Goal: Task Accomplishment & Management: Use online tool/utility

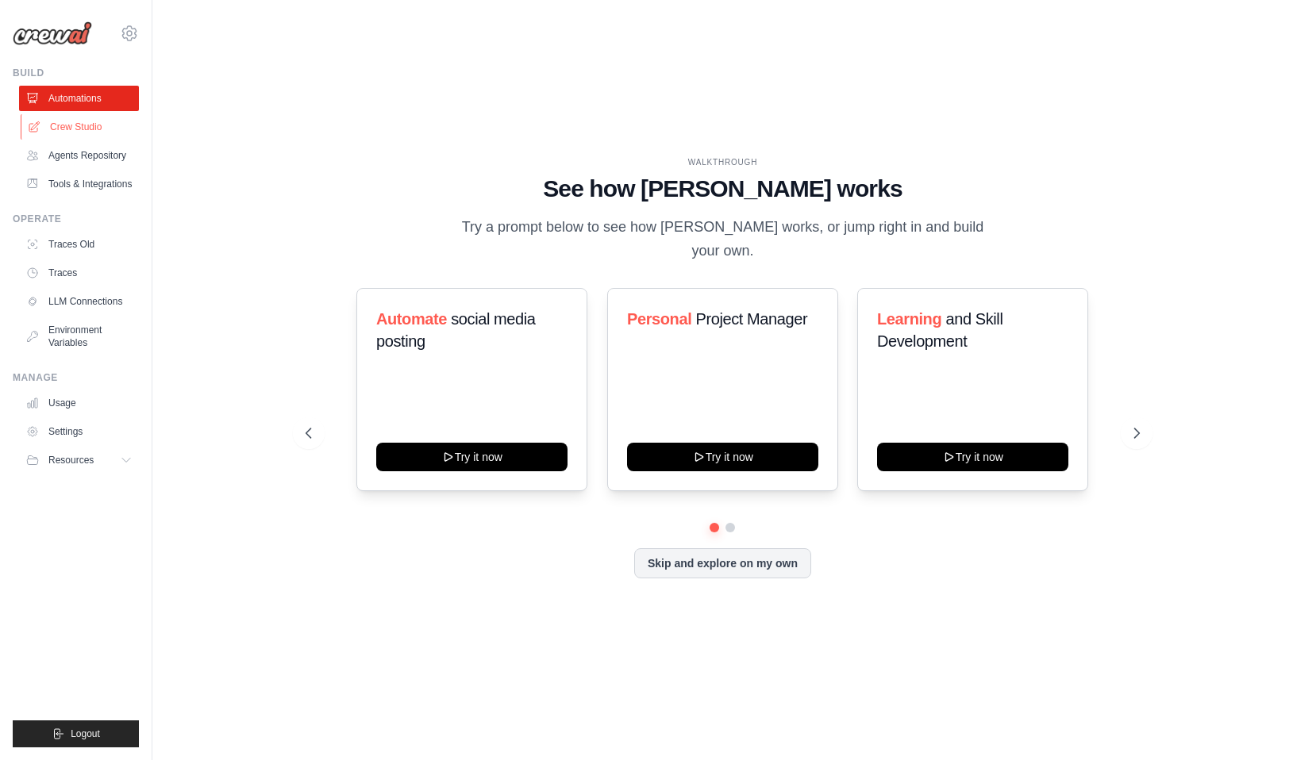
click at [82, 125] on link "Crew Studio" at bounding box center [81, 126] width 120 height 25
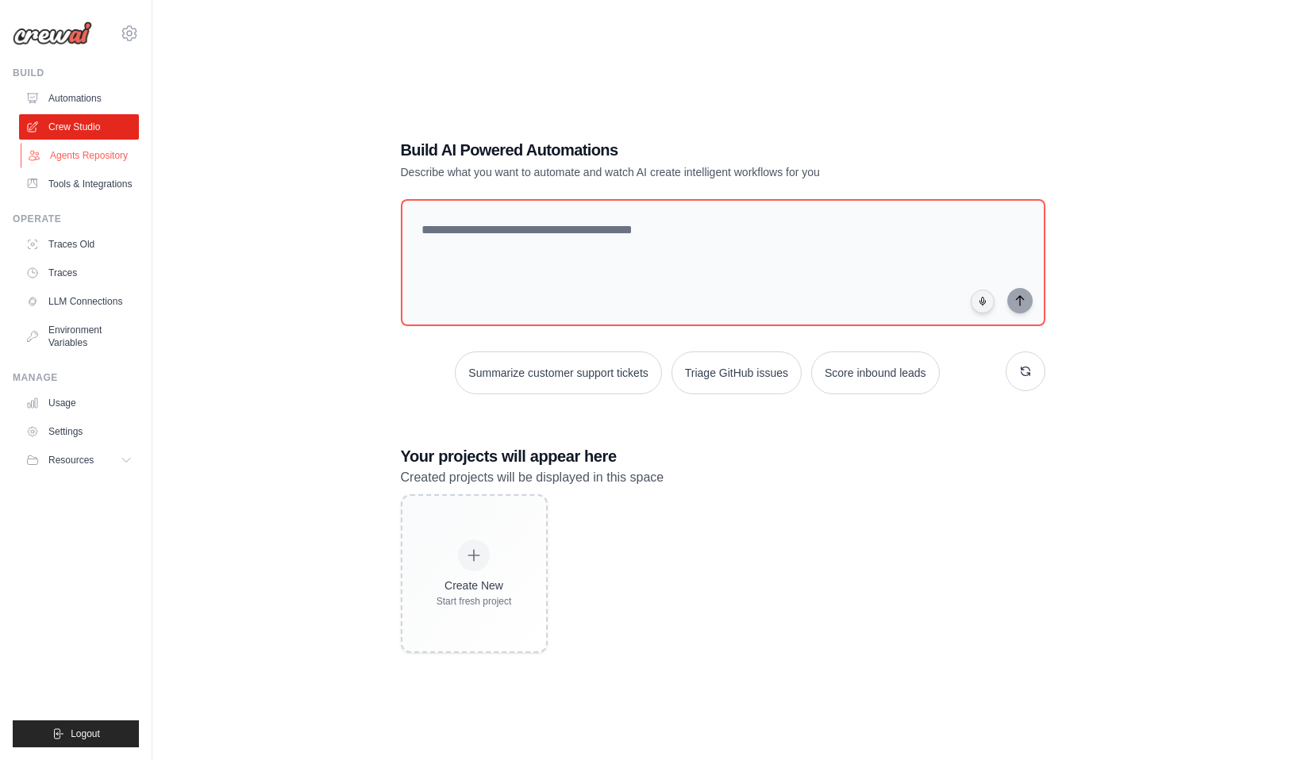
click at [81, 154] on link "Agents Repository" at bounding box center [81, 155] width 120 height 25
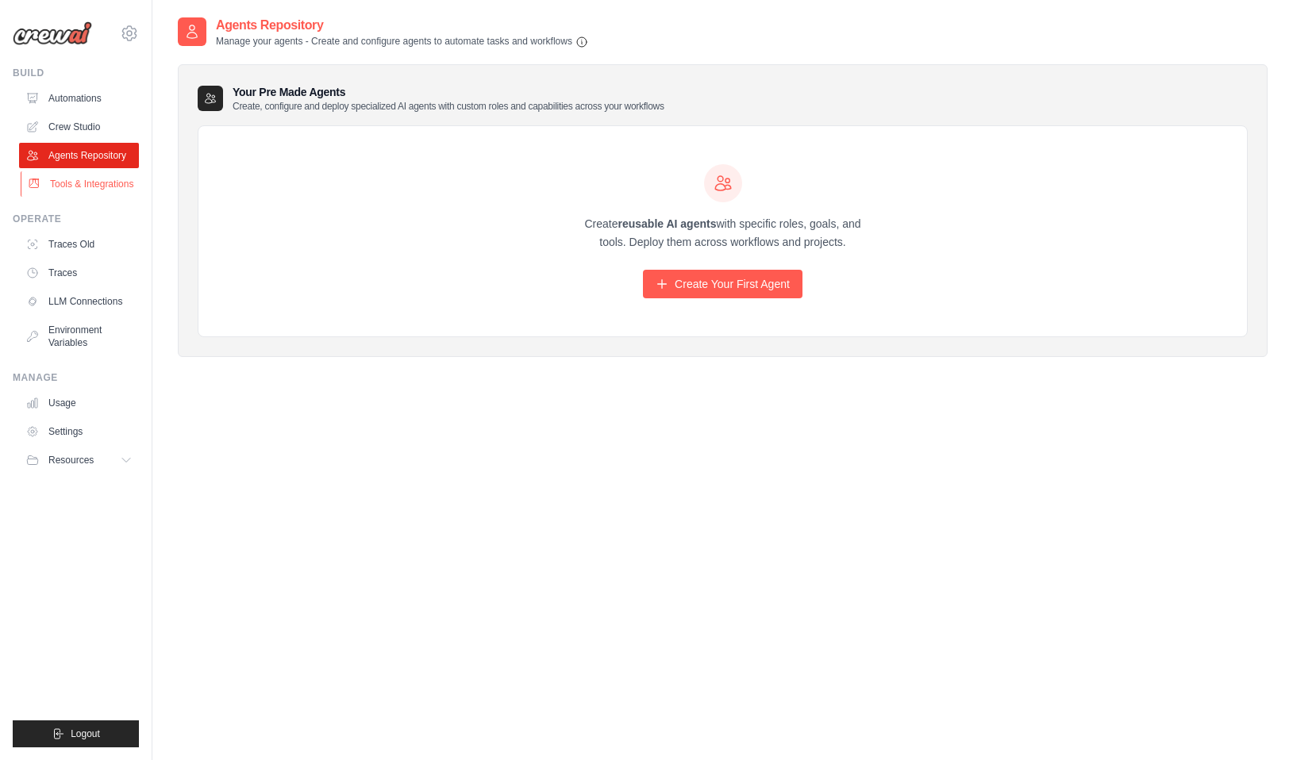
click at [80, 184] on link "Tools & Integrations" at bounding box center [81, 183] width 120 height 25
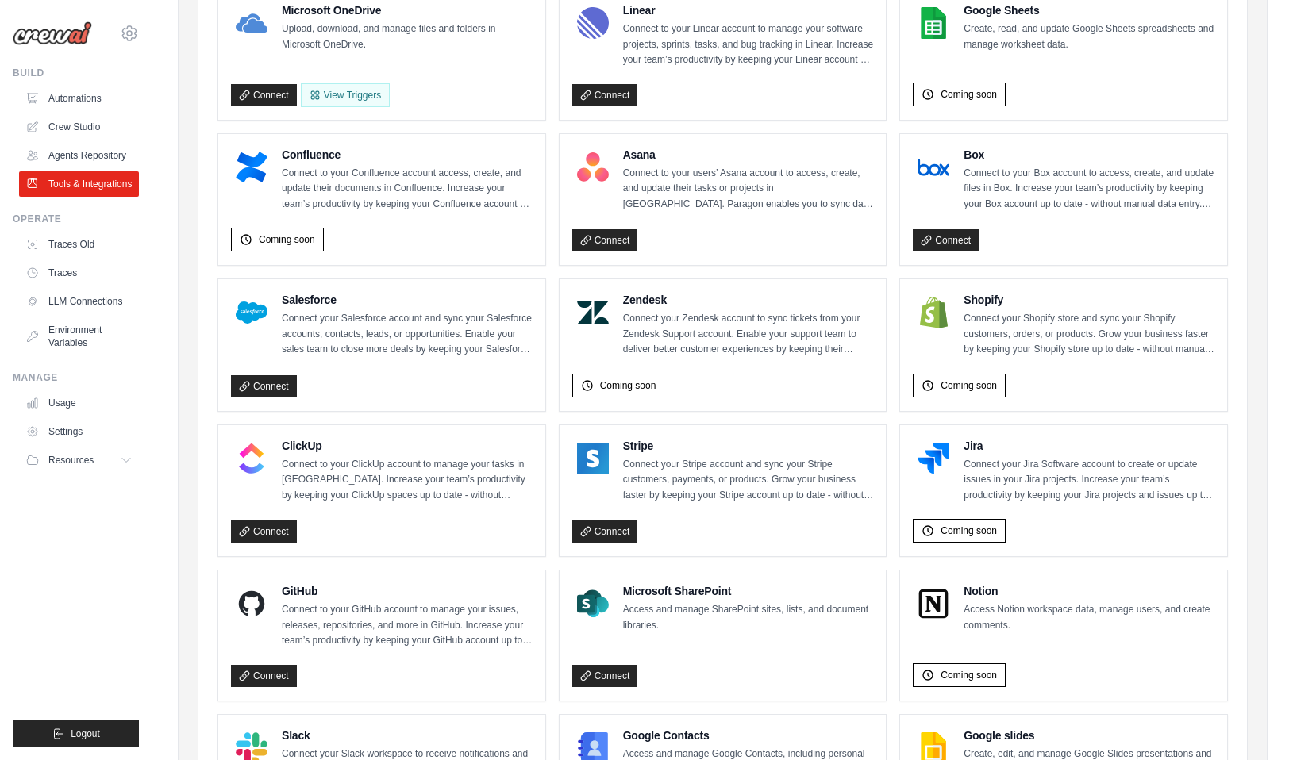
scroll to position [559, 0]
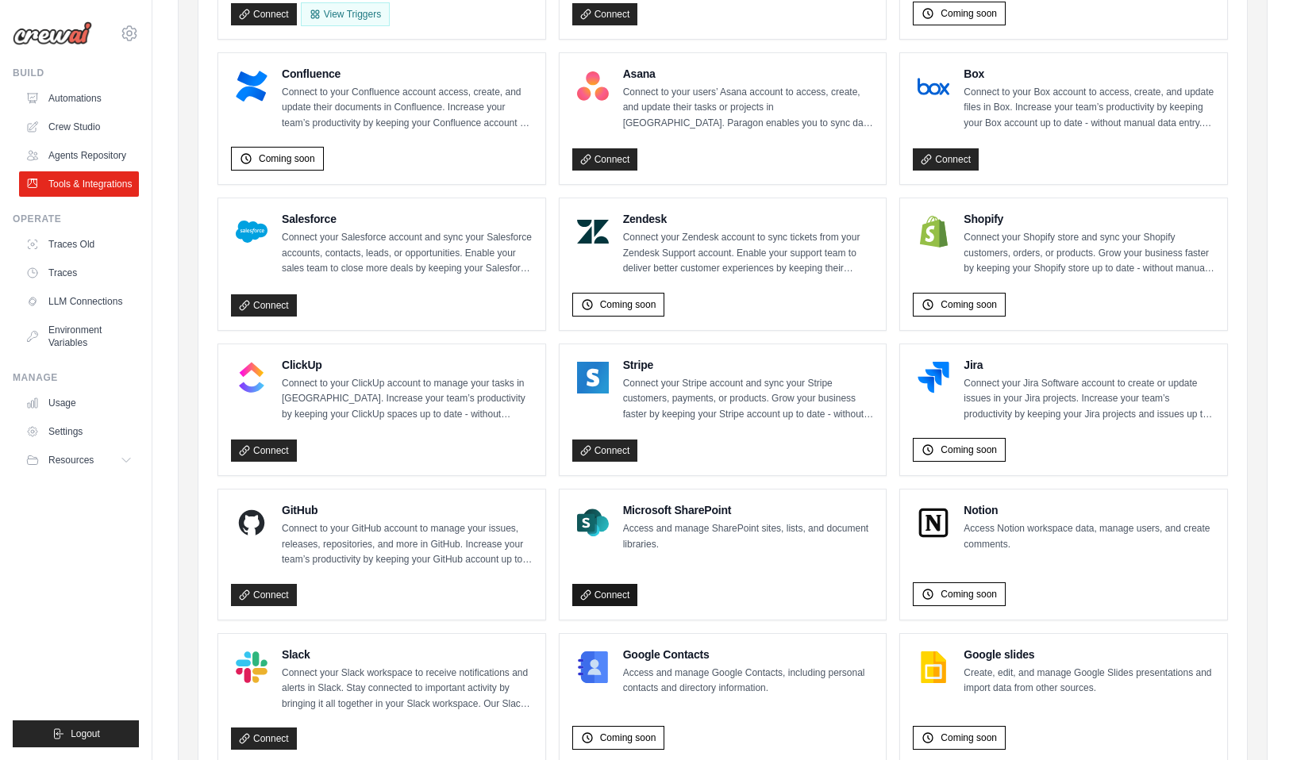
click at [607, 594] on link "Connect" at bounding box center [605, 595] width 66 height 22
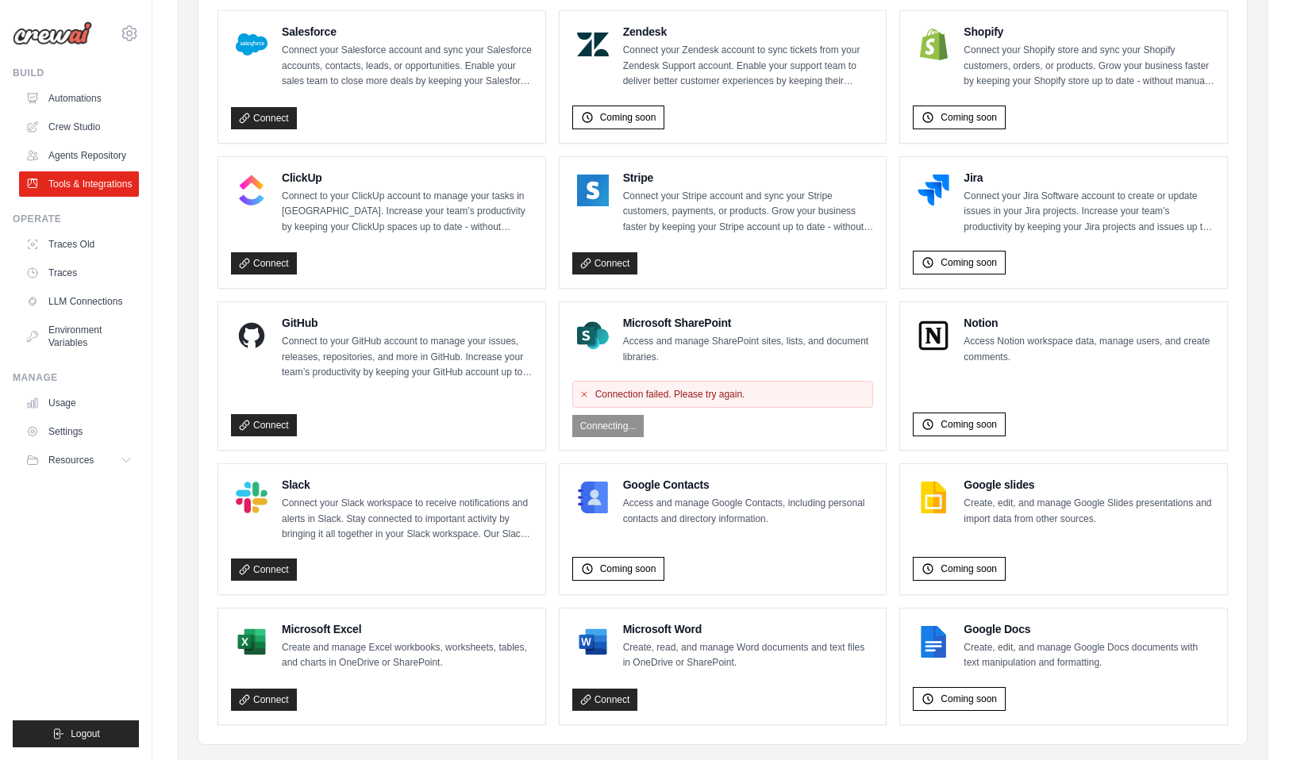
scroll to position [789, 0]
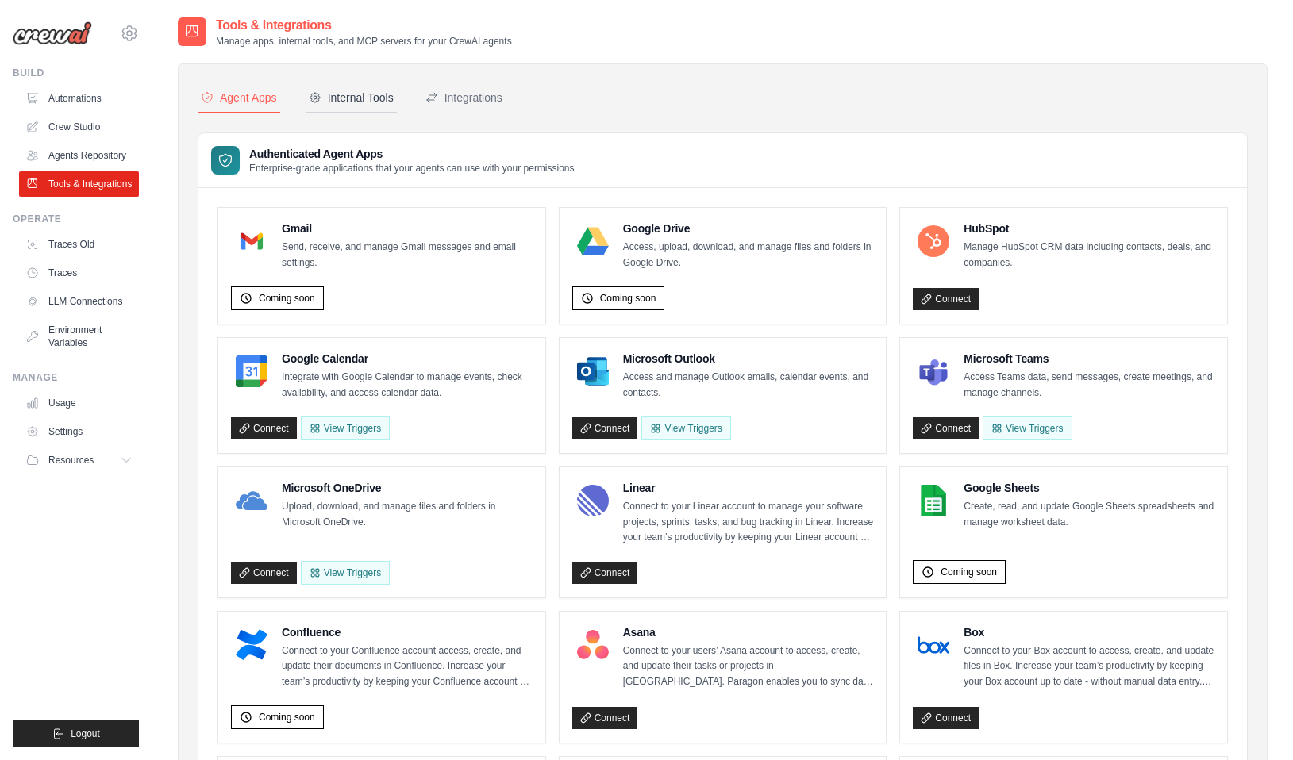
click at [359, 98] on div "Internal Tools" at bounding box center [351, 98] width 85 height 16
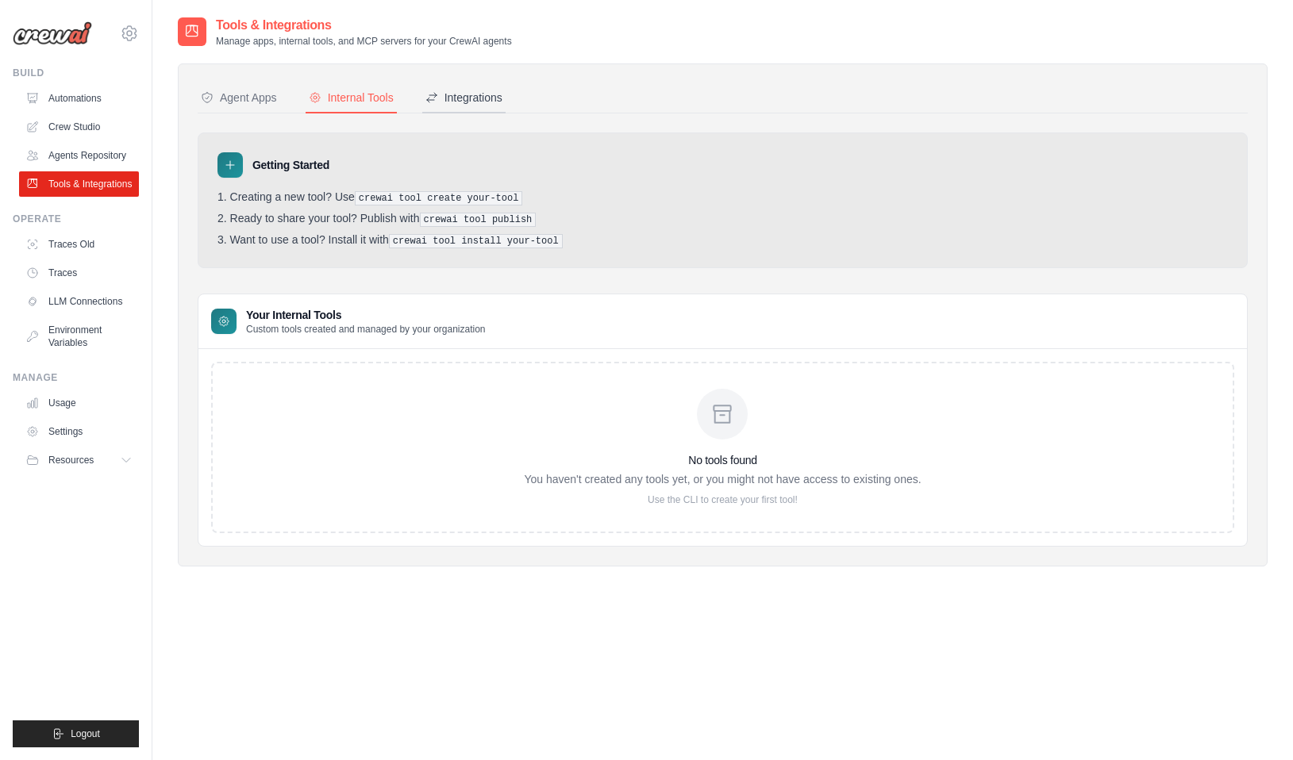
click at [469, 102] on div "Integrations" at bounding box center [463, 98] width 77 height 16
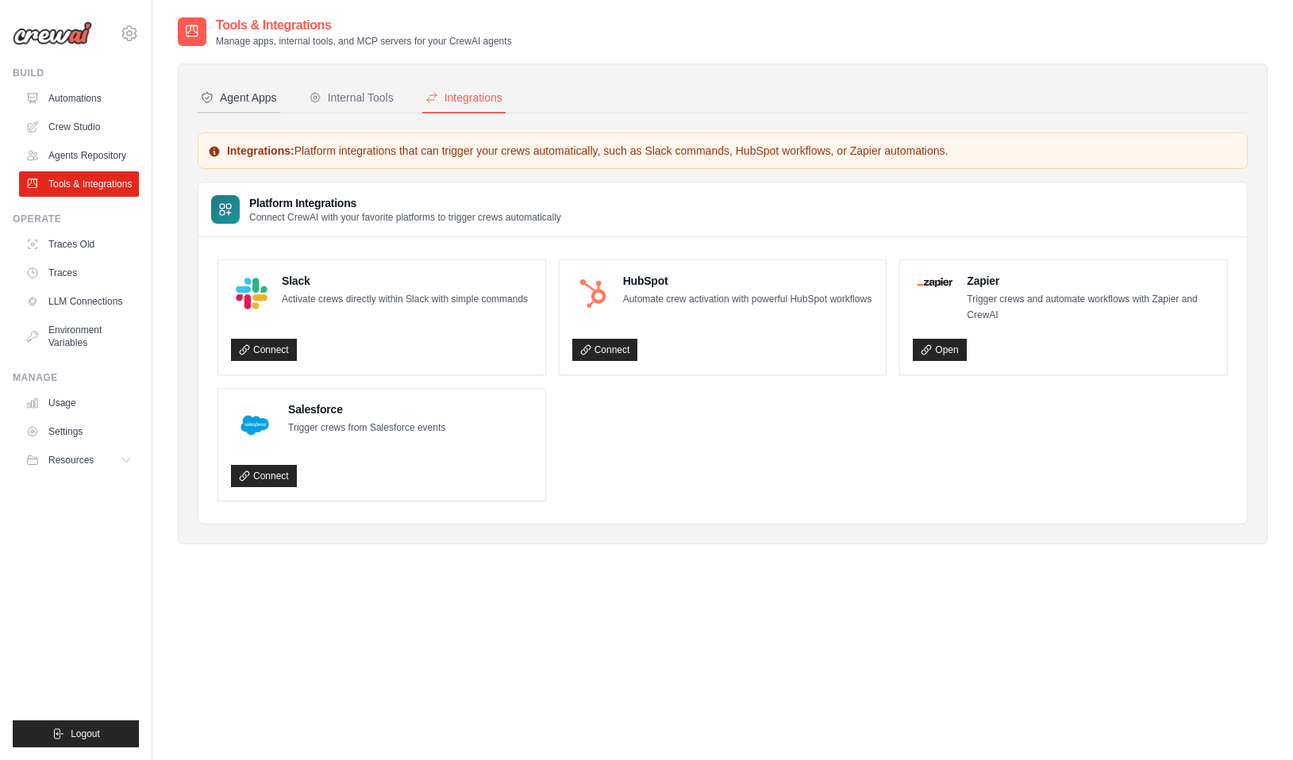
click at [252, 99] on div "Agent Apps" at bounding box center [239, 98] width 76 height 16
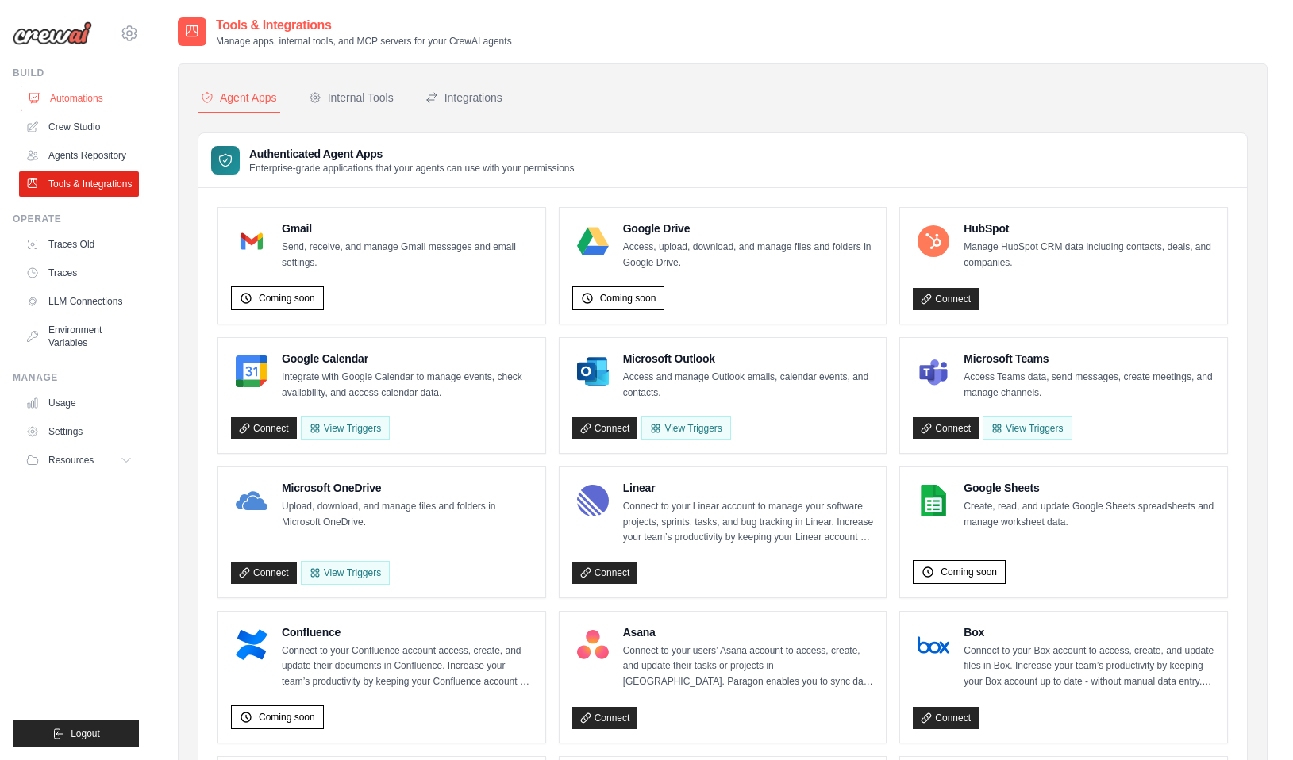
click at [60, 100] on link "Automations" at bounding box center [81, 98] width 120 height 25
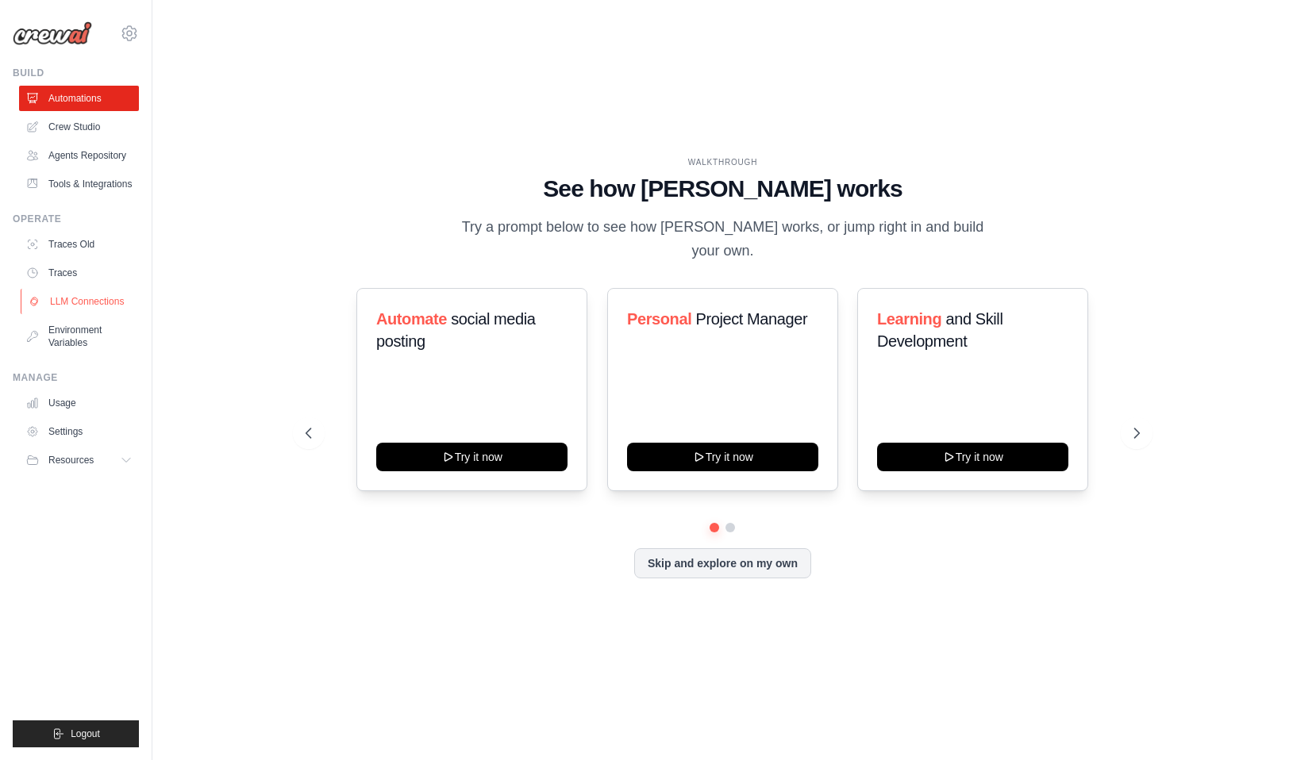
click at [74, 302] on link "LLM Connections" at bounding box center [81, 301] width 120 height 25
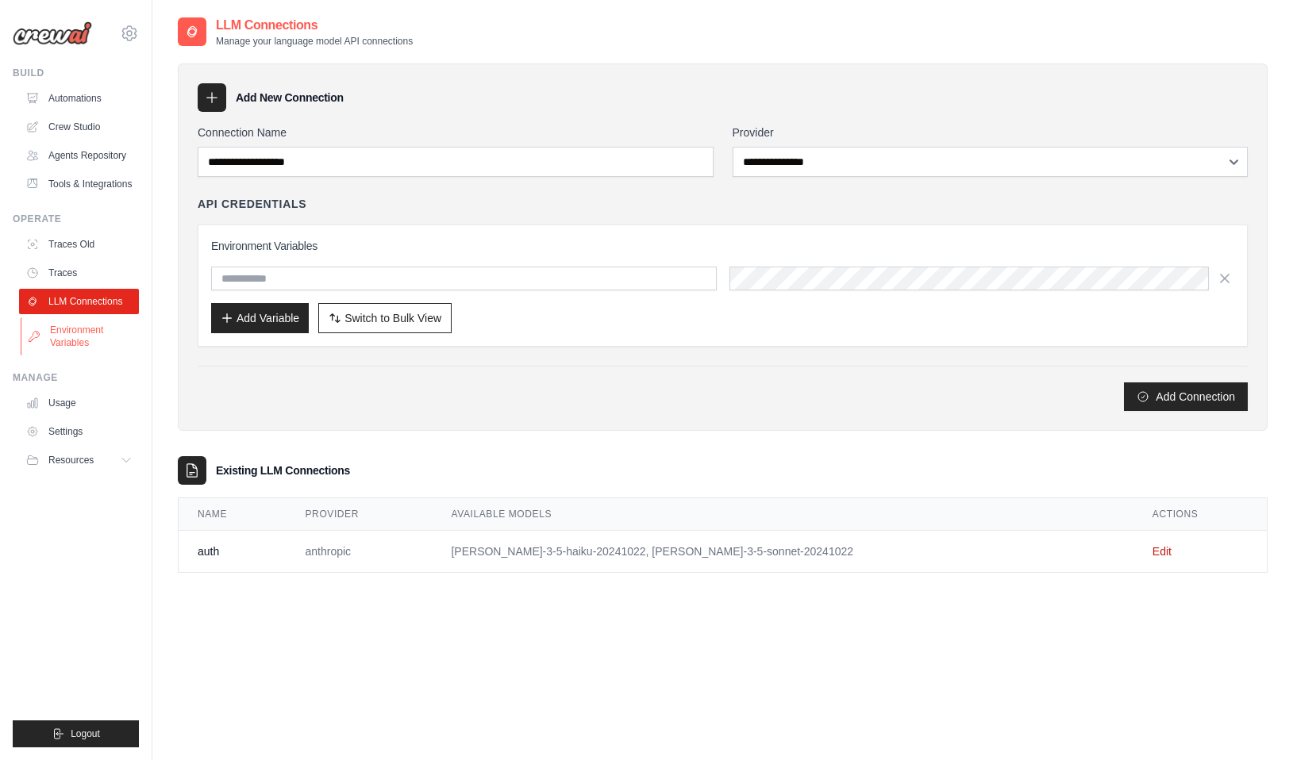
click at [72, 337] on link "Environment Variables" at bounding box center [81, 337] width 120 height 38
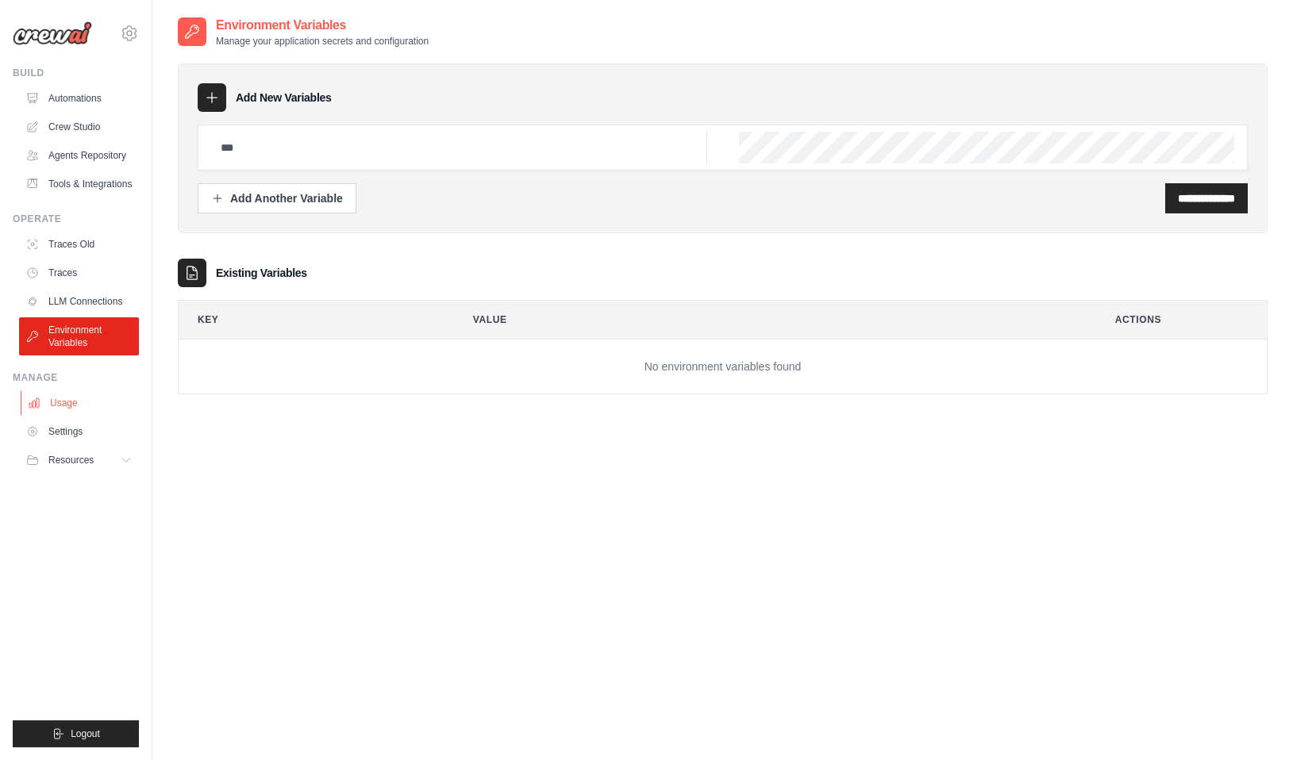
click at [63, 402] on link "Usage" at bounding box center [81, 403] width 120 height 25
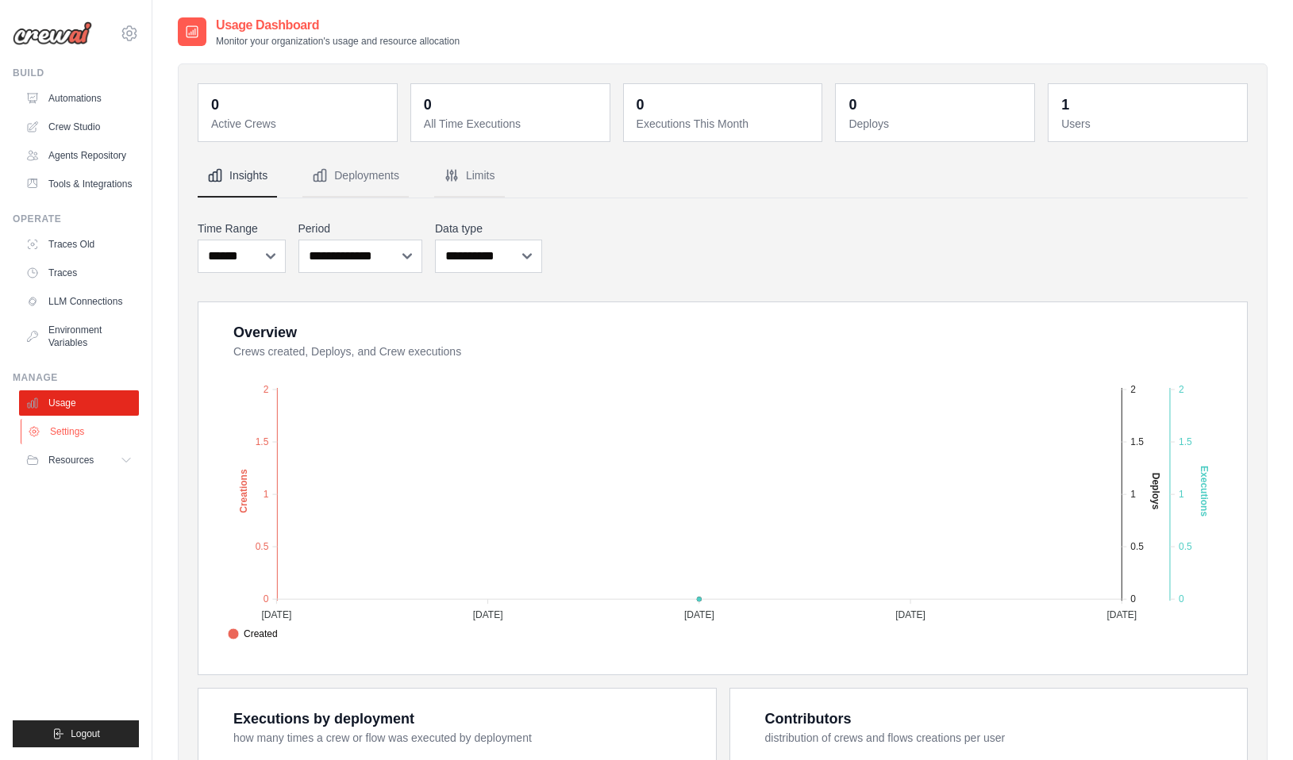
click at [67, 438] on link "Settings" at bounding box center [81, 431] width 120 height 25
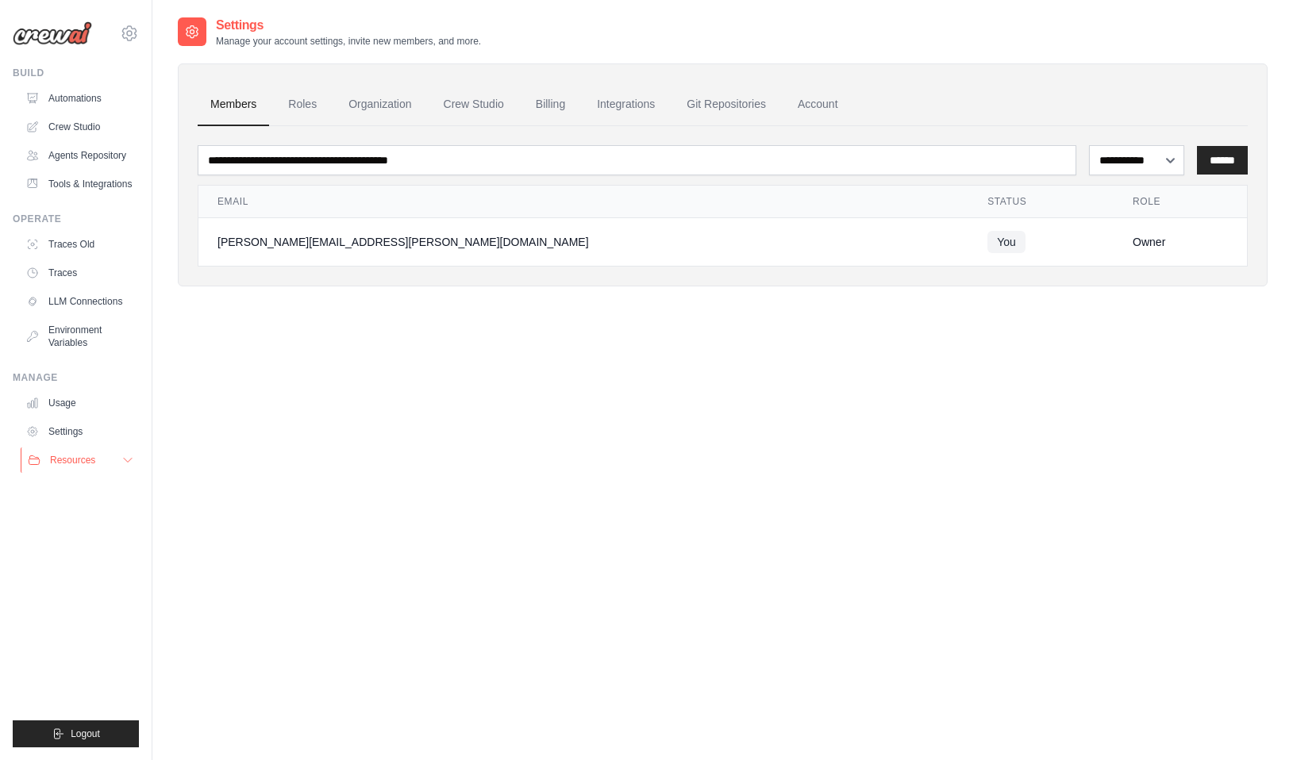
click at [71, 458] on span "Resources" at bounding box center [72, 460] width 45 height 13
click at [61, 401] on link "Usage" at bounding box center [81, 403] width 120 height 25
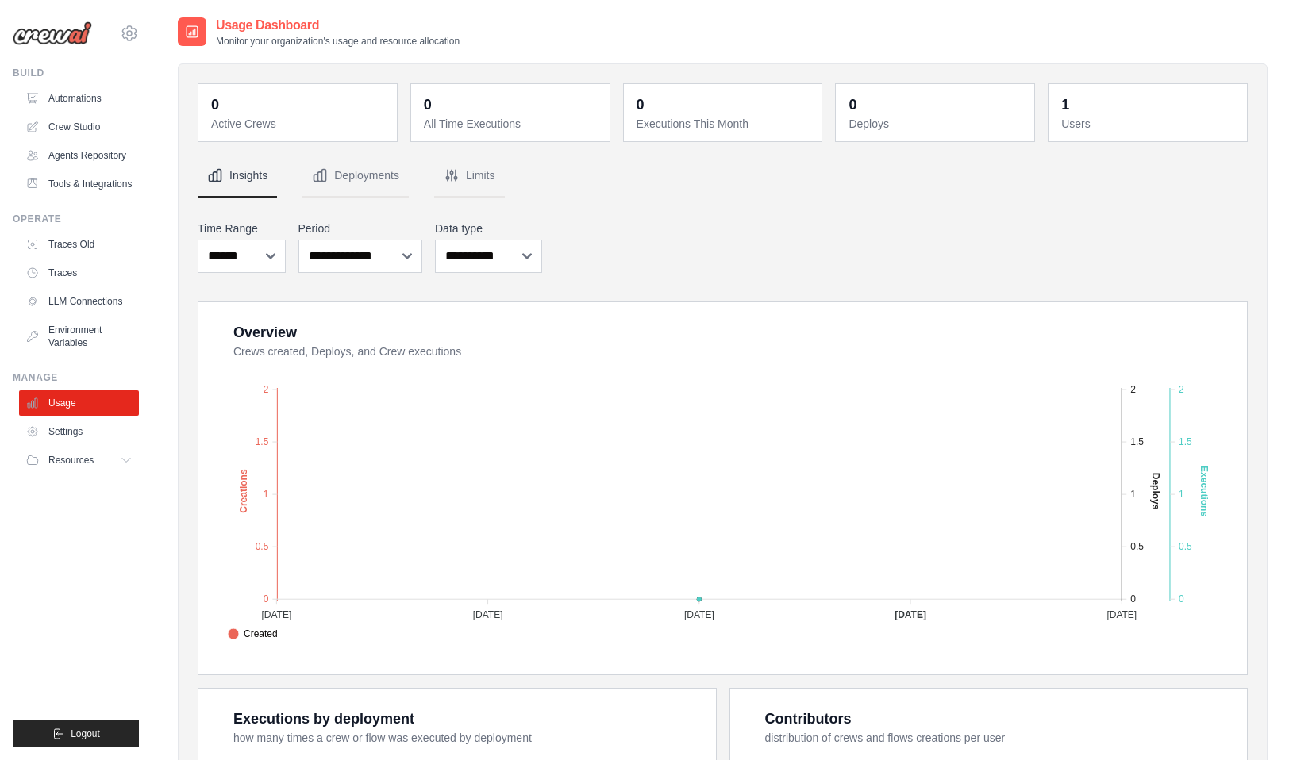
click at [69, 38] on img at bounding box center [52, 33] width 79 height 24
click at [128, 37] on icon at bounding box center [129, 33] width 19 height 19
click at [77, 99] on link "Automations" at bounding box center [81, 98] width 120 height 25
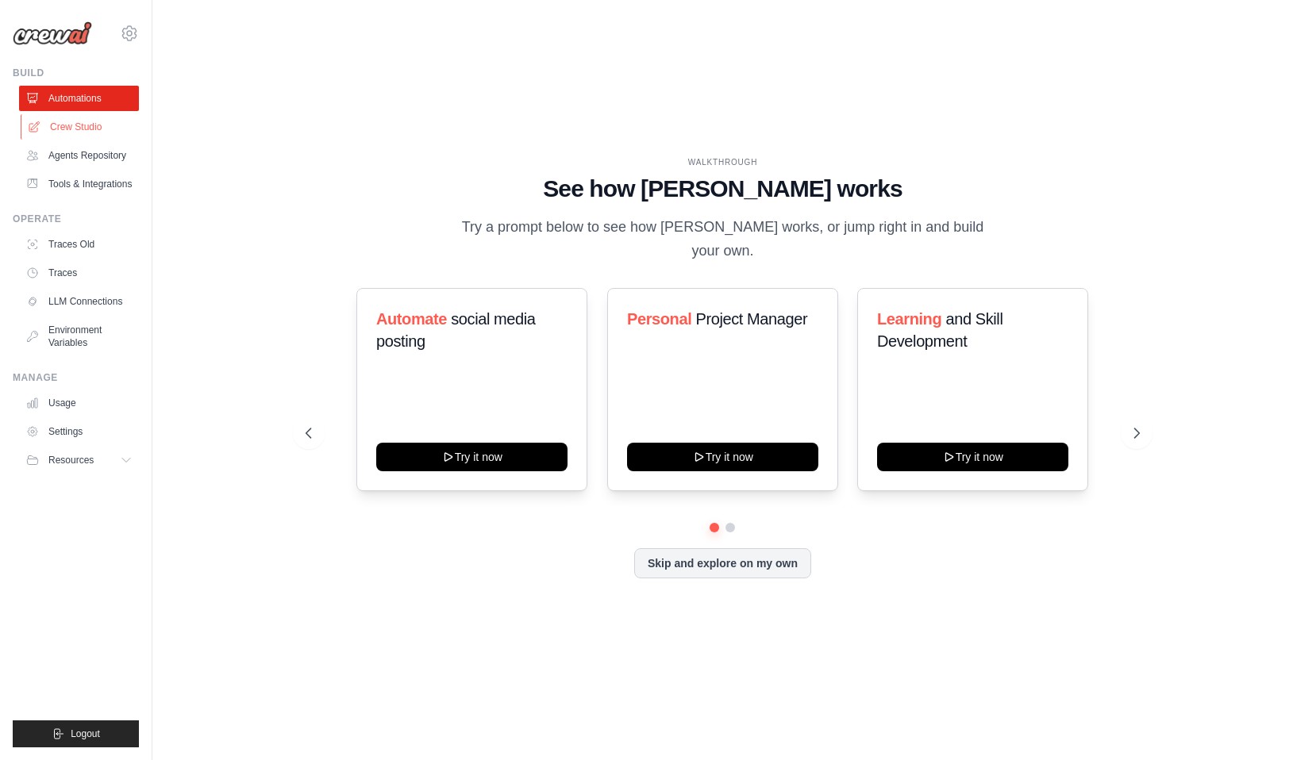
click at [71, 132] on link "Crew Studio" at bounding box center [81, 126] width 120 height 25
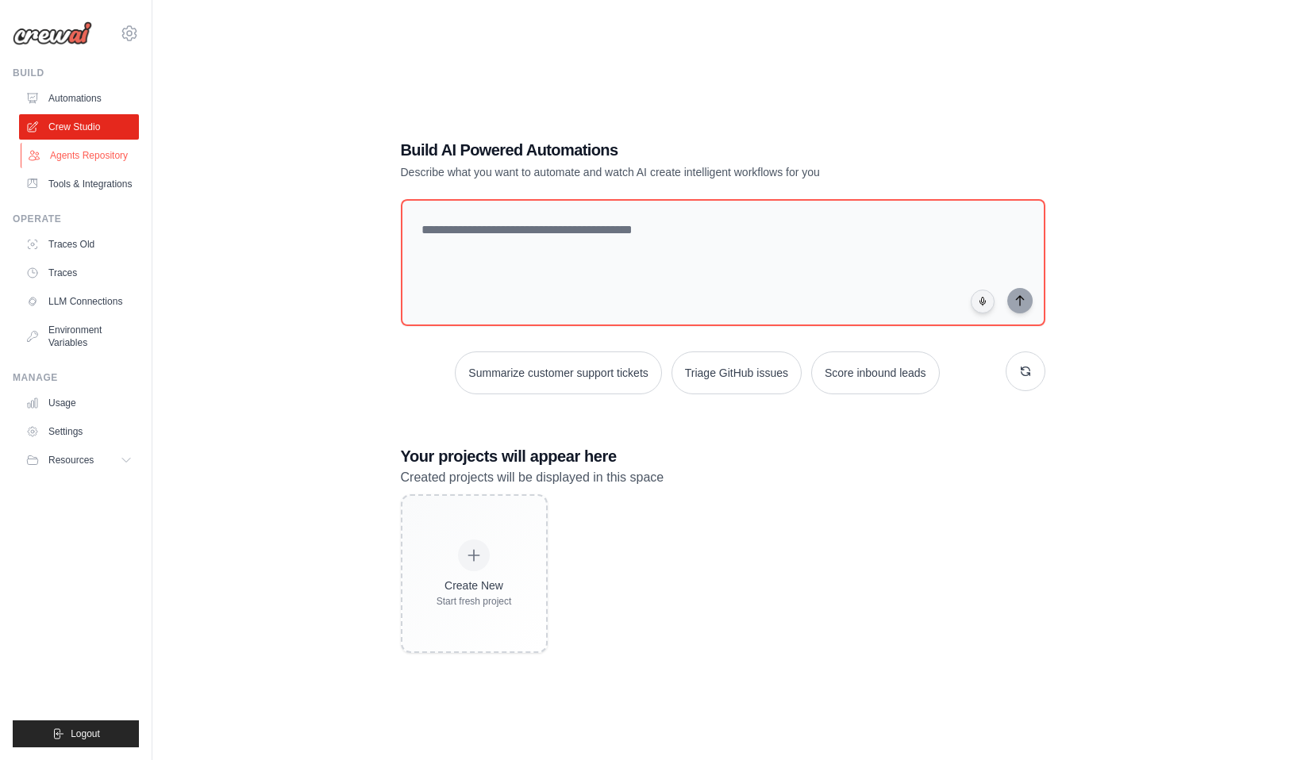
click at [75, 160] on link "Agents Repository" at bounding box center [81, 155] width 120 height 25
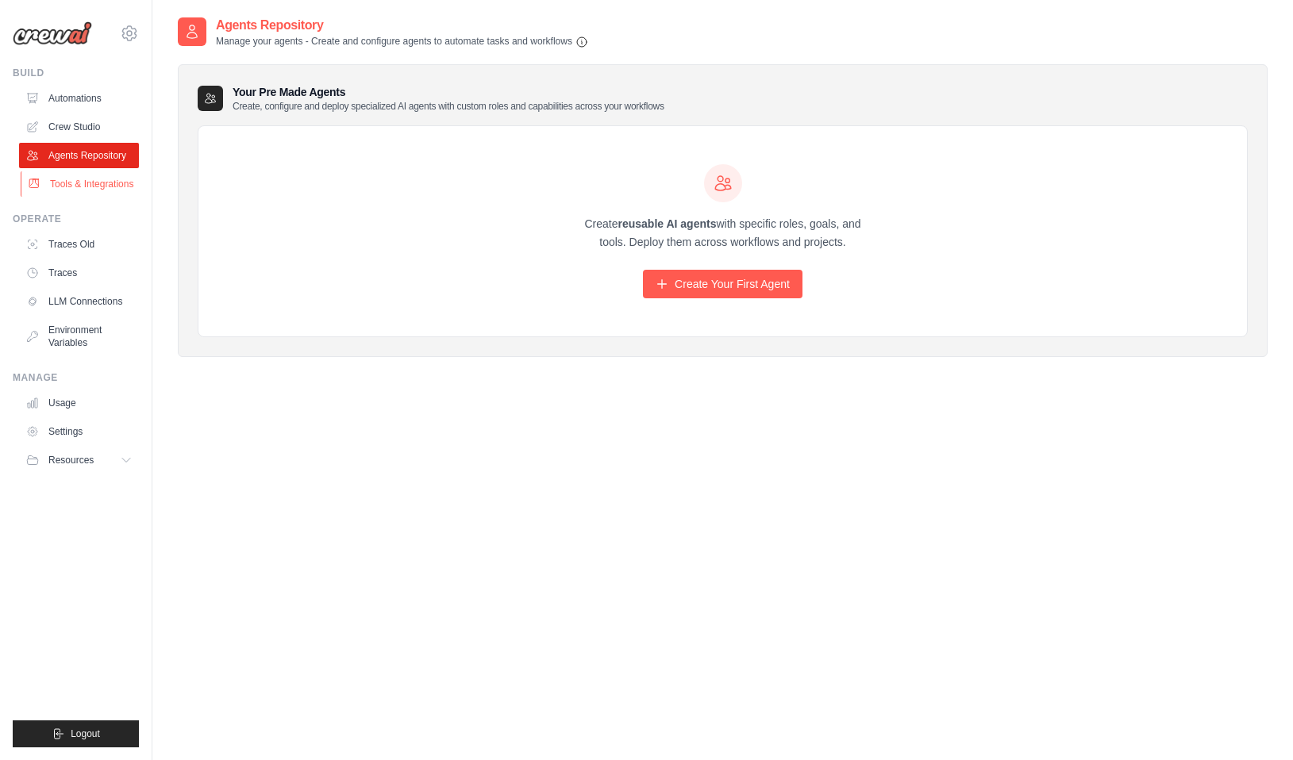
click at [82, 187] on link "Tools & Integrations" at bounding box center [81, 183] width 120 height 25
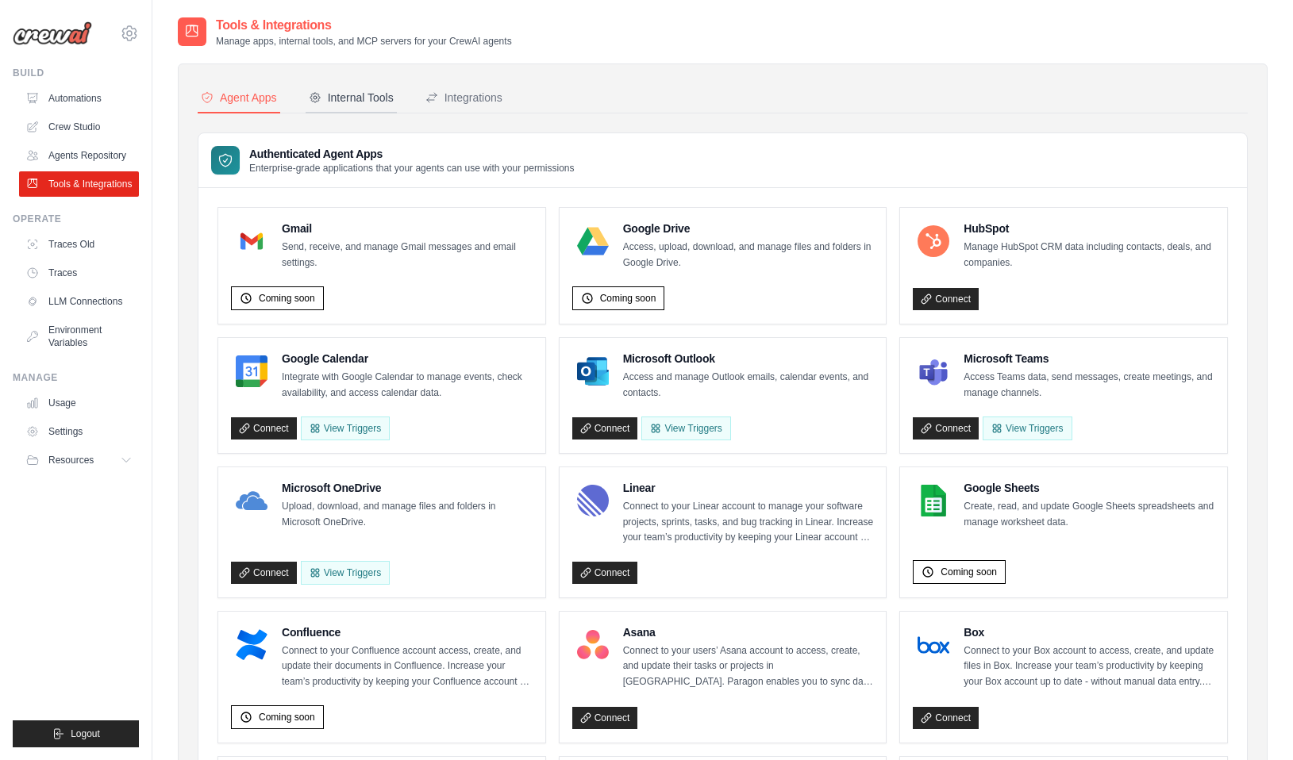
click at [360, 101] on div "Internal Tools" at bounding box center [351, 98] width 85 height 16
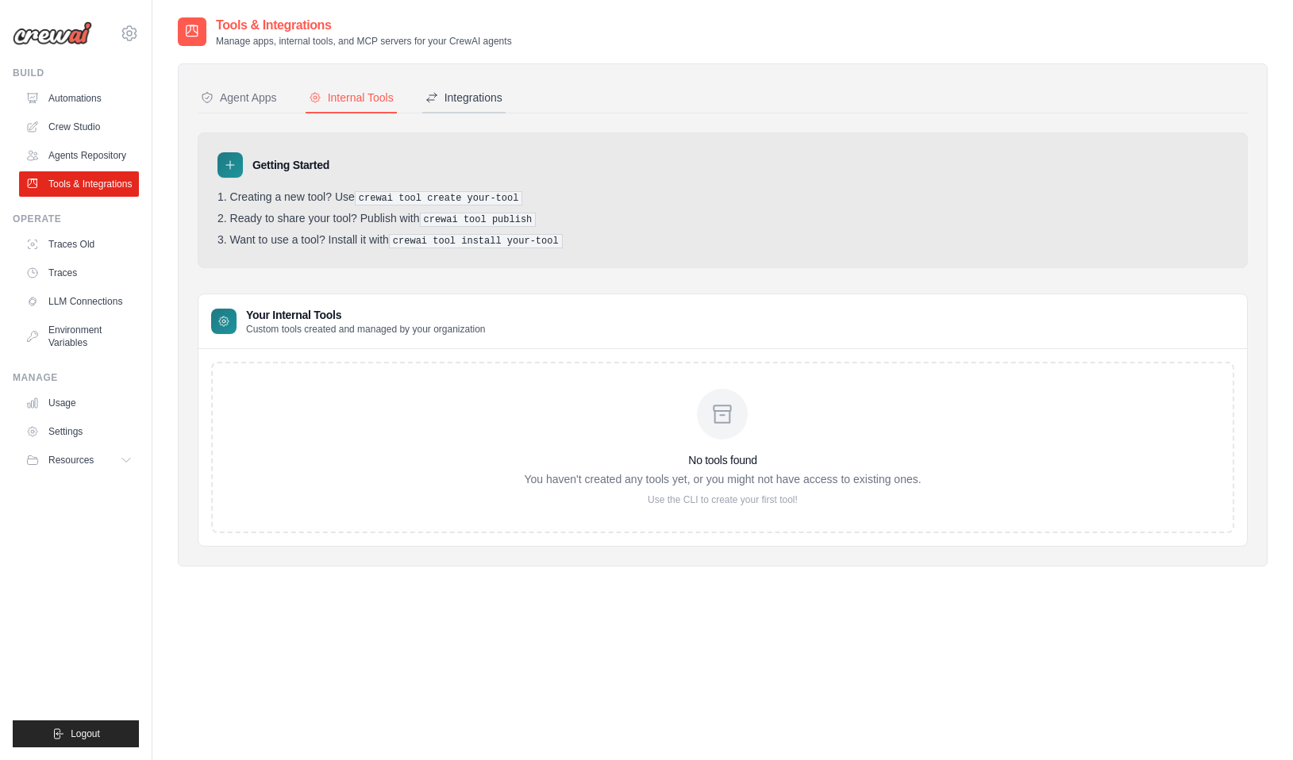
click at [461, 100] on div "Integrations" at bounding box center [463, 98] width 77 height 16
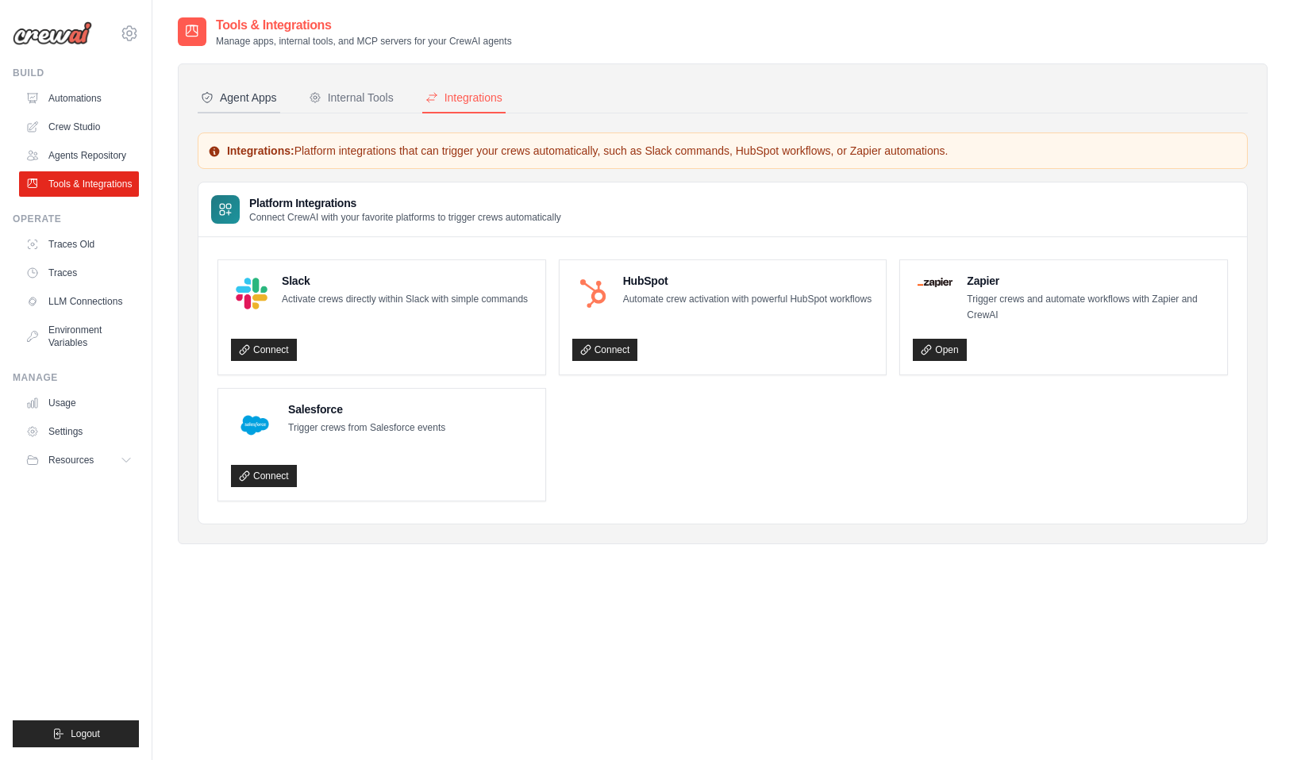
click at [225, 95] on div "Agent Apps" at bounding box center [239, 98] width 76 height 16
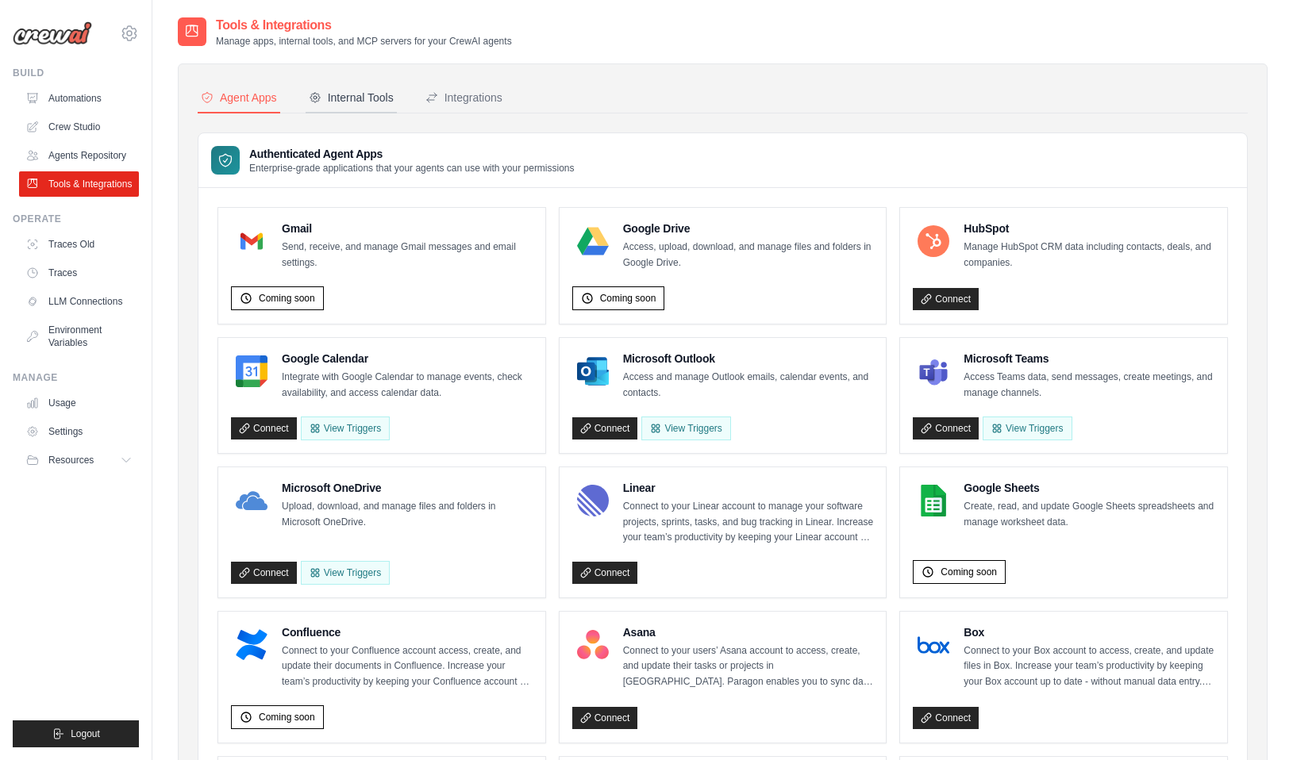
click at [375, 100] on div "Internal Tools" at bounding box center [351, 98] width 85 height 16
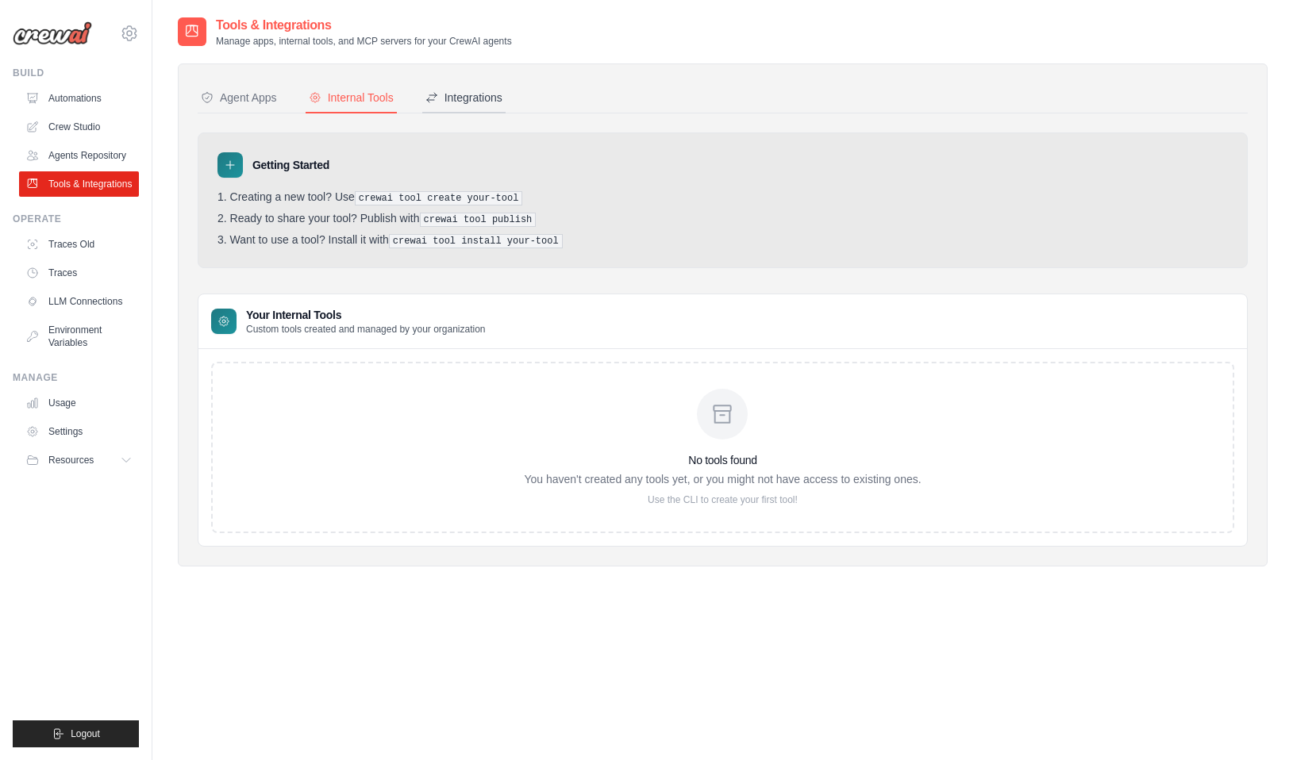
click at [468, 96] on div "Integrations" at bounding box center [463, 98] width 77 height 16
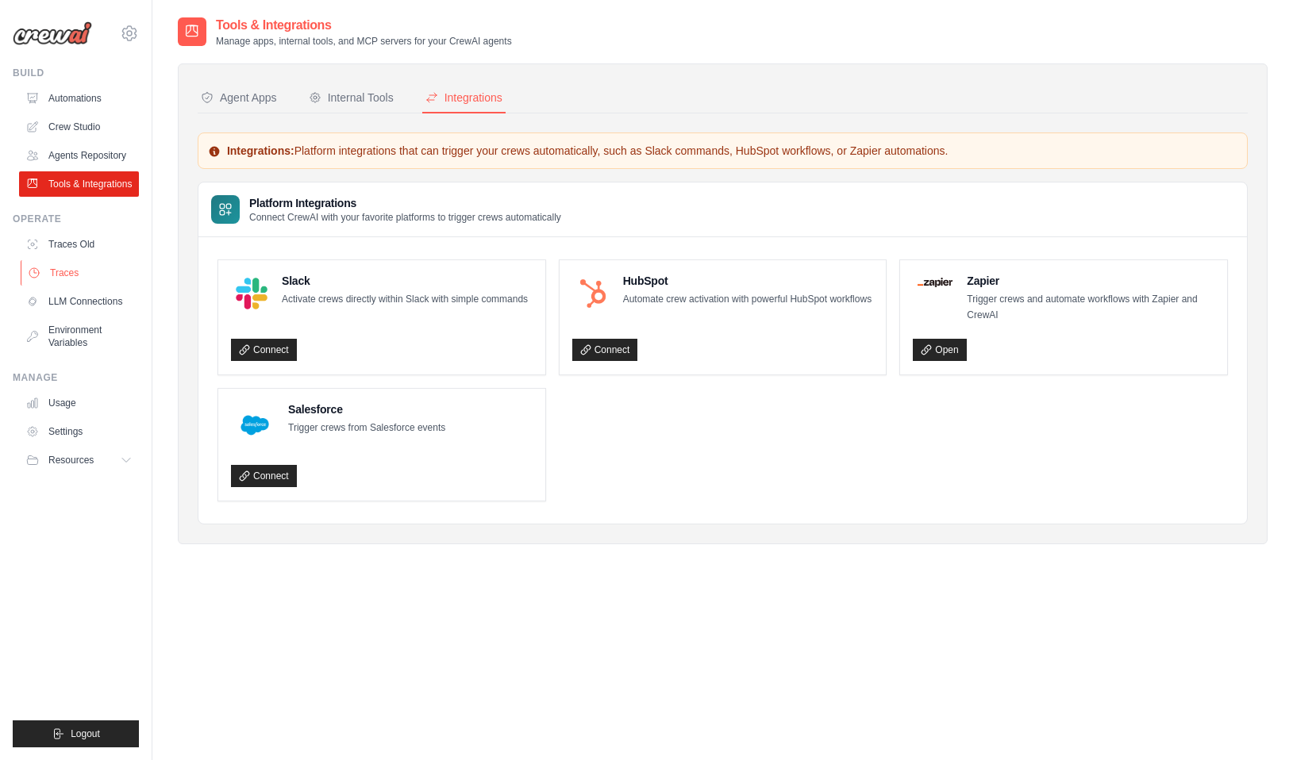
click at [67, 274] on link "Traces" at bounding box center [81, 272] width 120 height 25
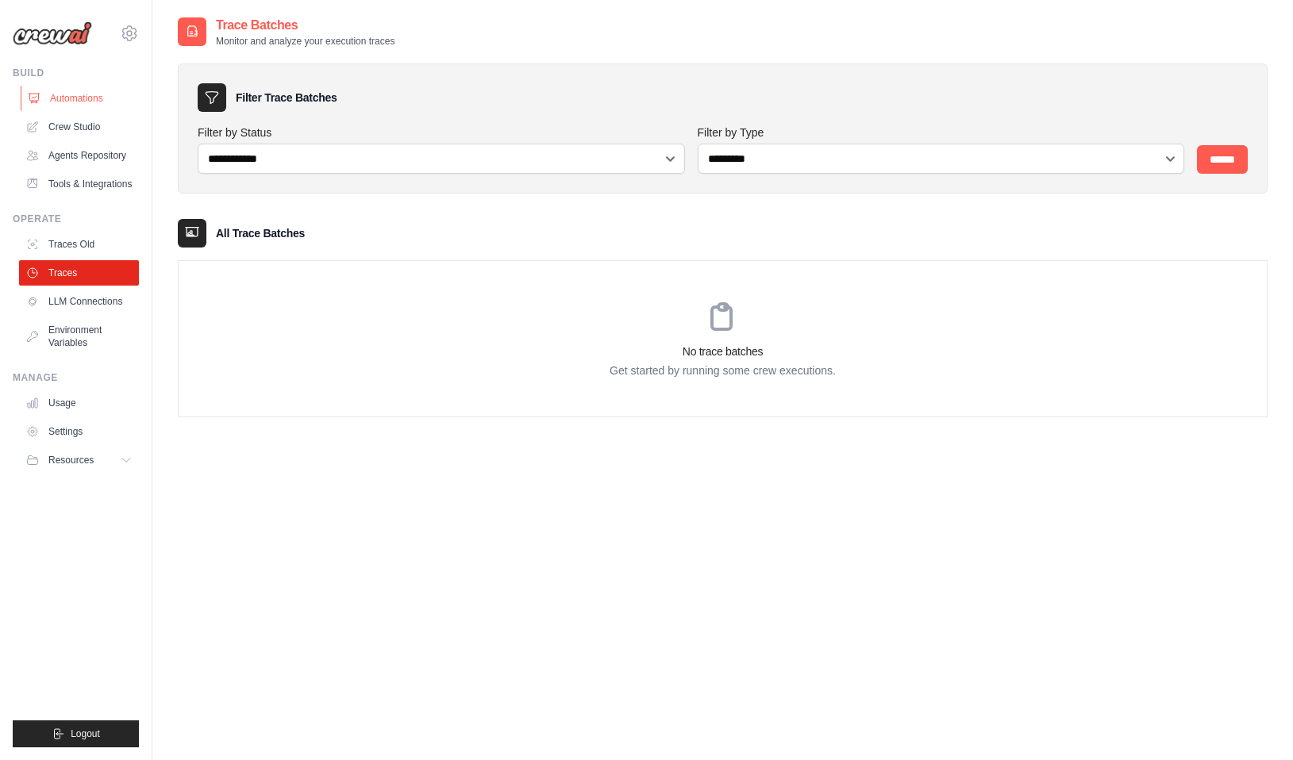
click at [83, 103] on link "Automations" at bounding box center [81, 98] width 120 height 25
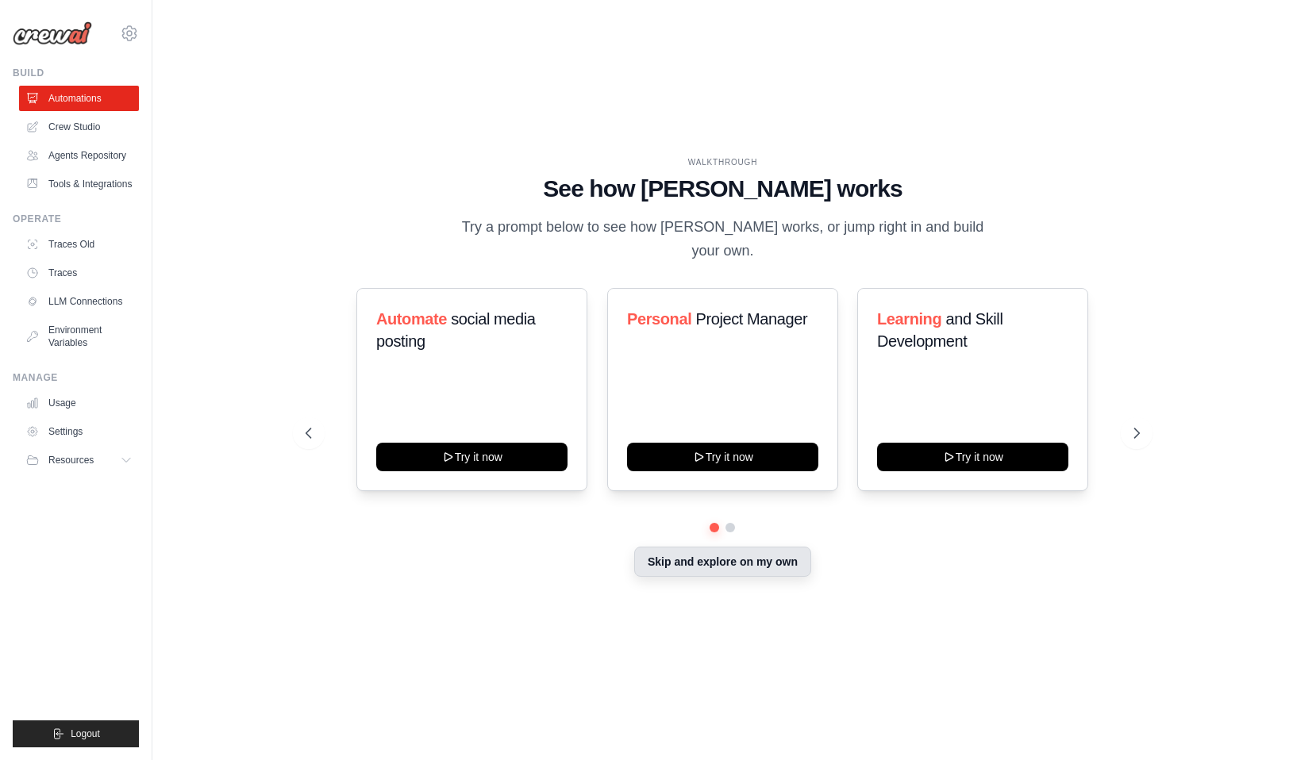
click at [695, 556] on button "Skip and explore on my own" at bounding box center [722, 562] width 177 height 30
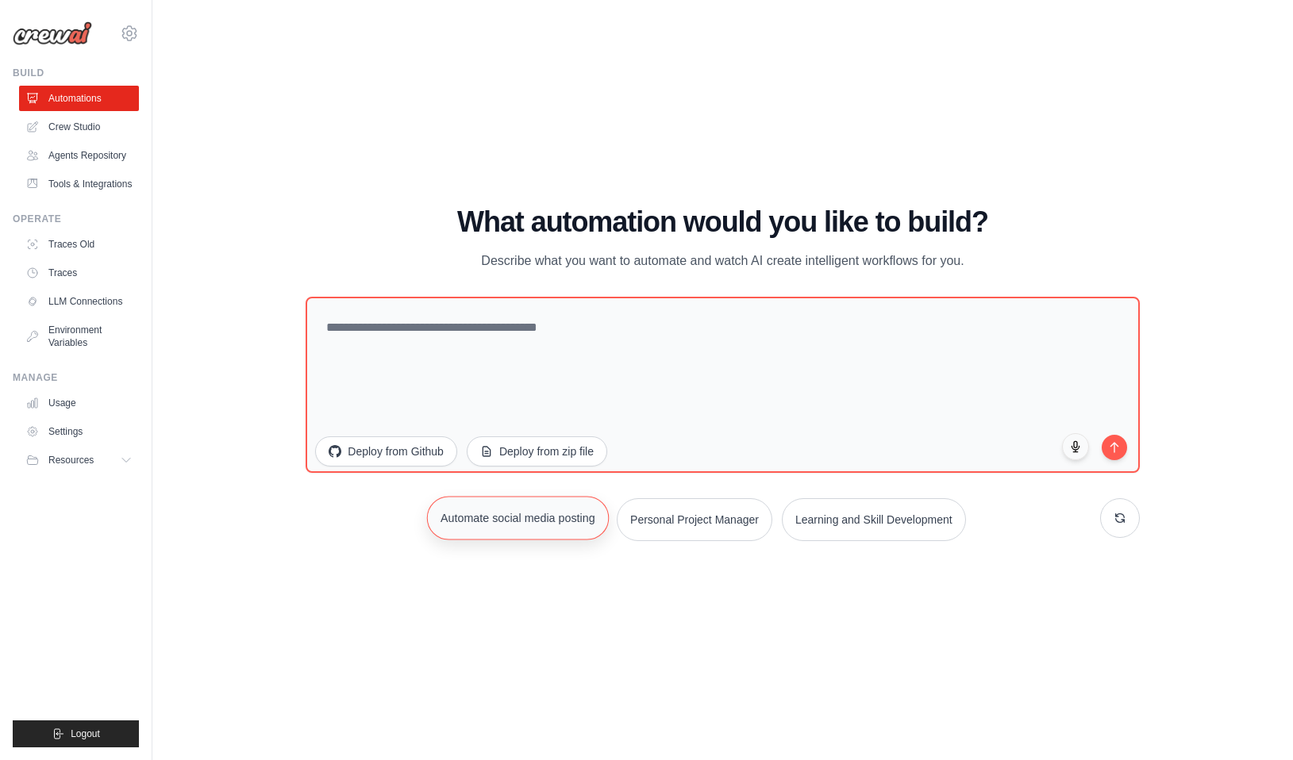
click at [539, 514] on button "Automate social media posting" at bounding box center [518, 518] width 182 height 44
type textarea "**********"
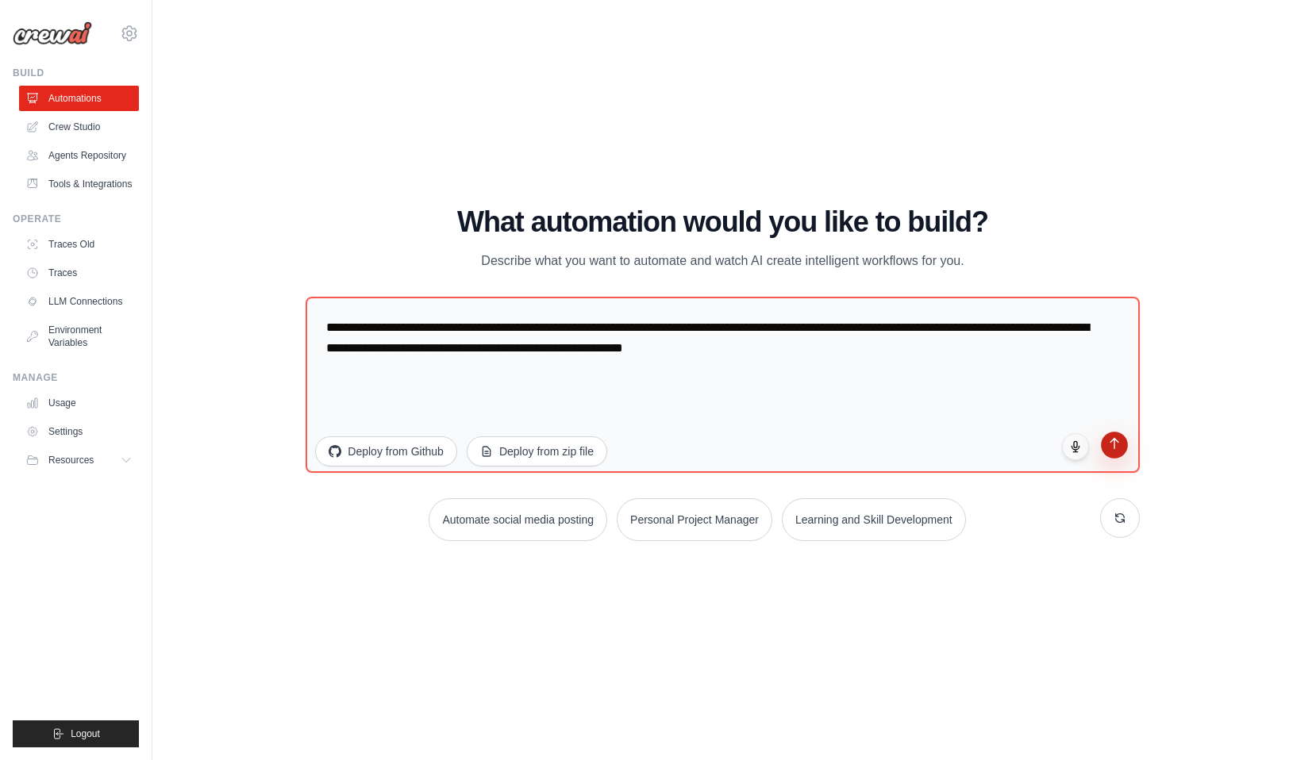
click at [1121, 452] on button "submit" at bounding box center [1114, 445] width 27 height 27
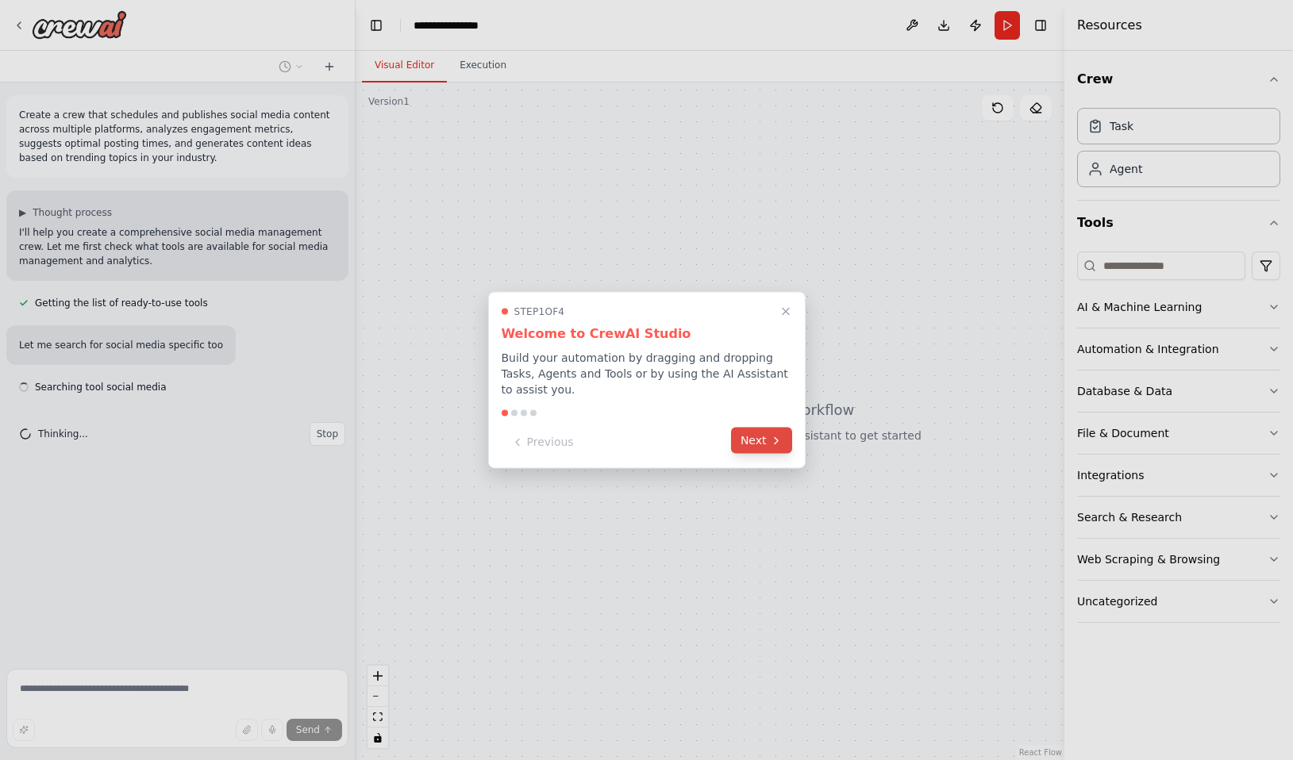
click at [762, 444] on button "Next" at bounding box center [761, 441] width 61 height 26
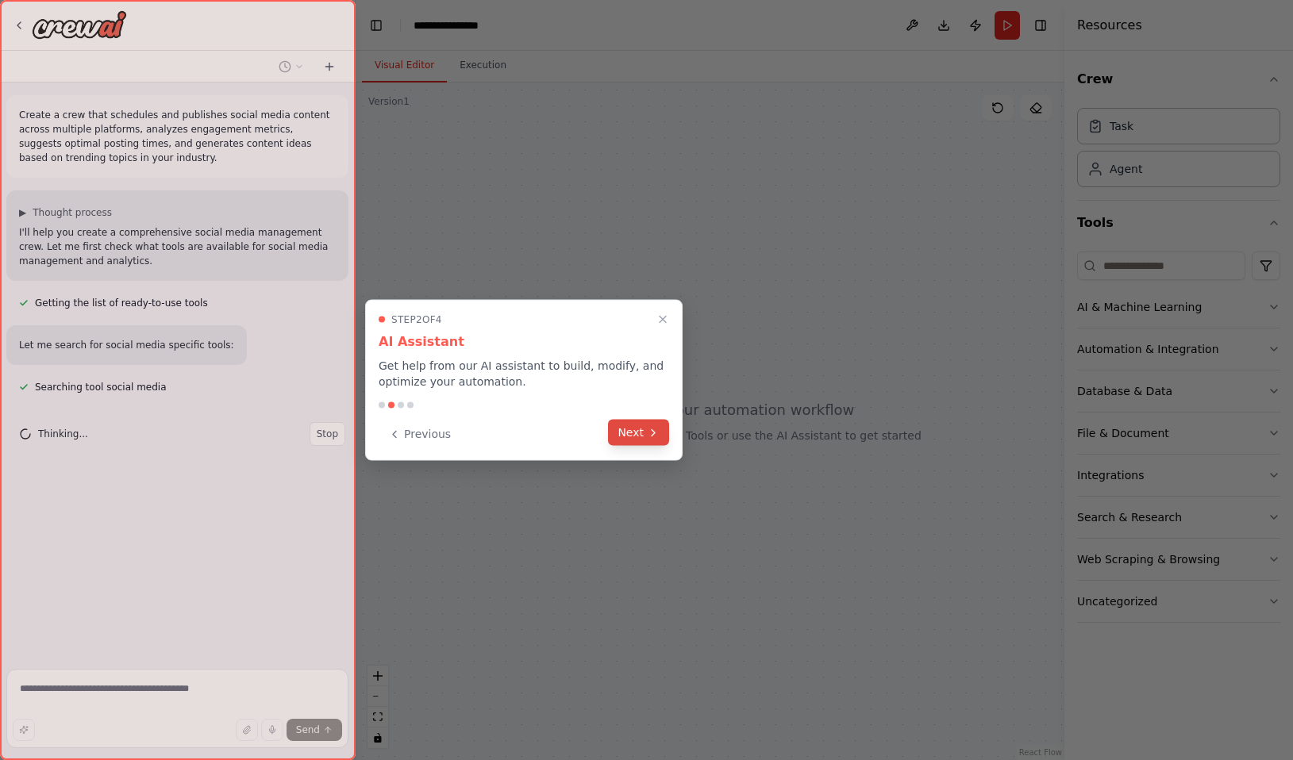
click at [625, 433] on button "Next" at bounding box center [638, 433] width 61 height 26
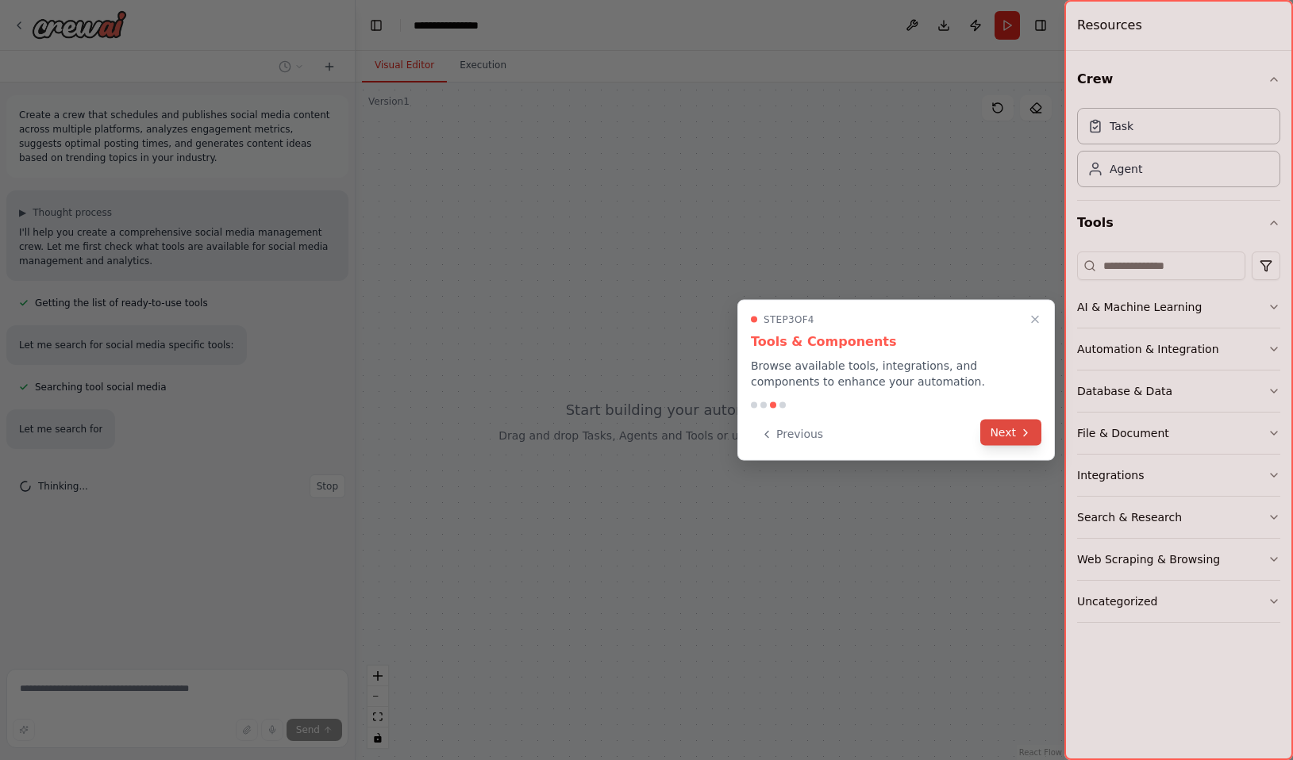
click at [1014, 437] on button "Next" at bounding box center [1010, 433] width 61 height 26
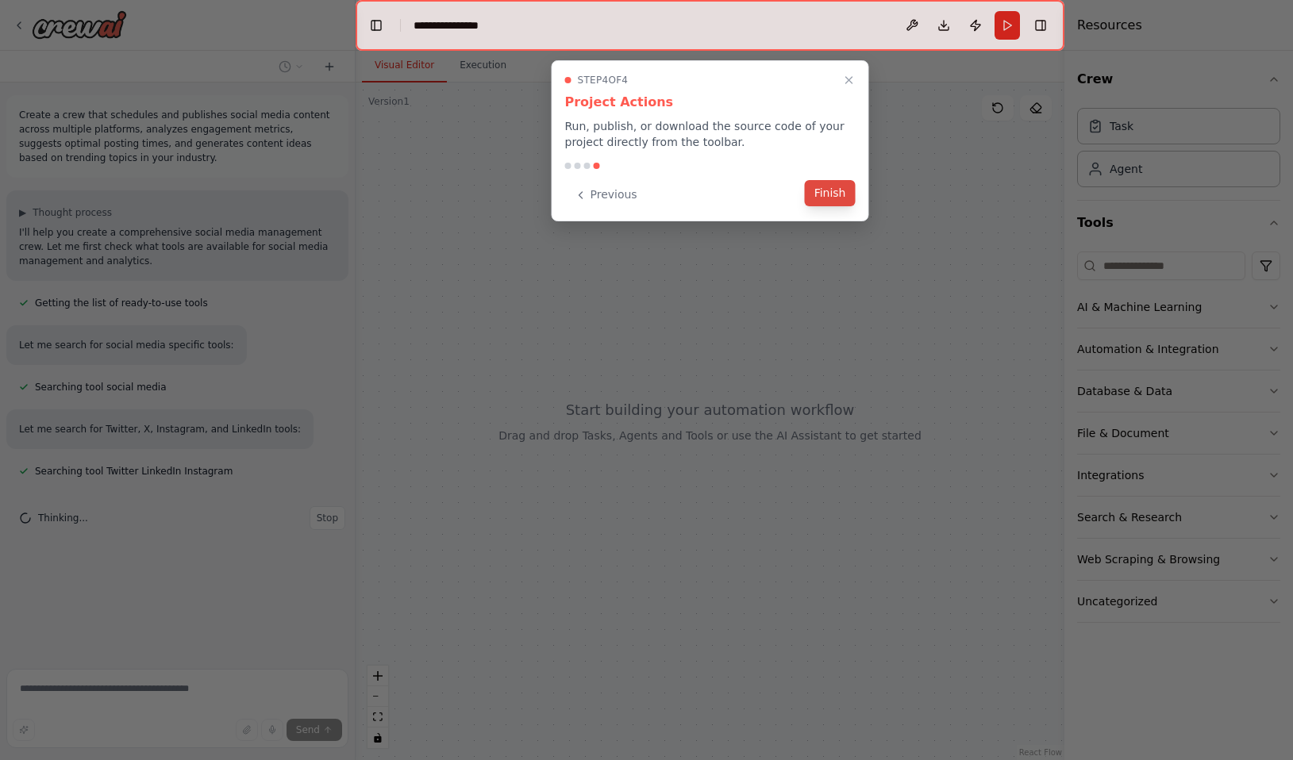
click at [827, 189] on button "Finish" at bounding box center [830, 193] width 51 height 26
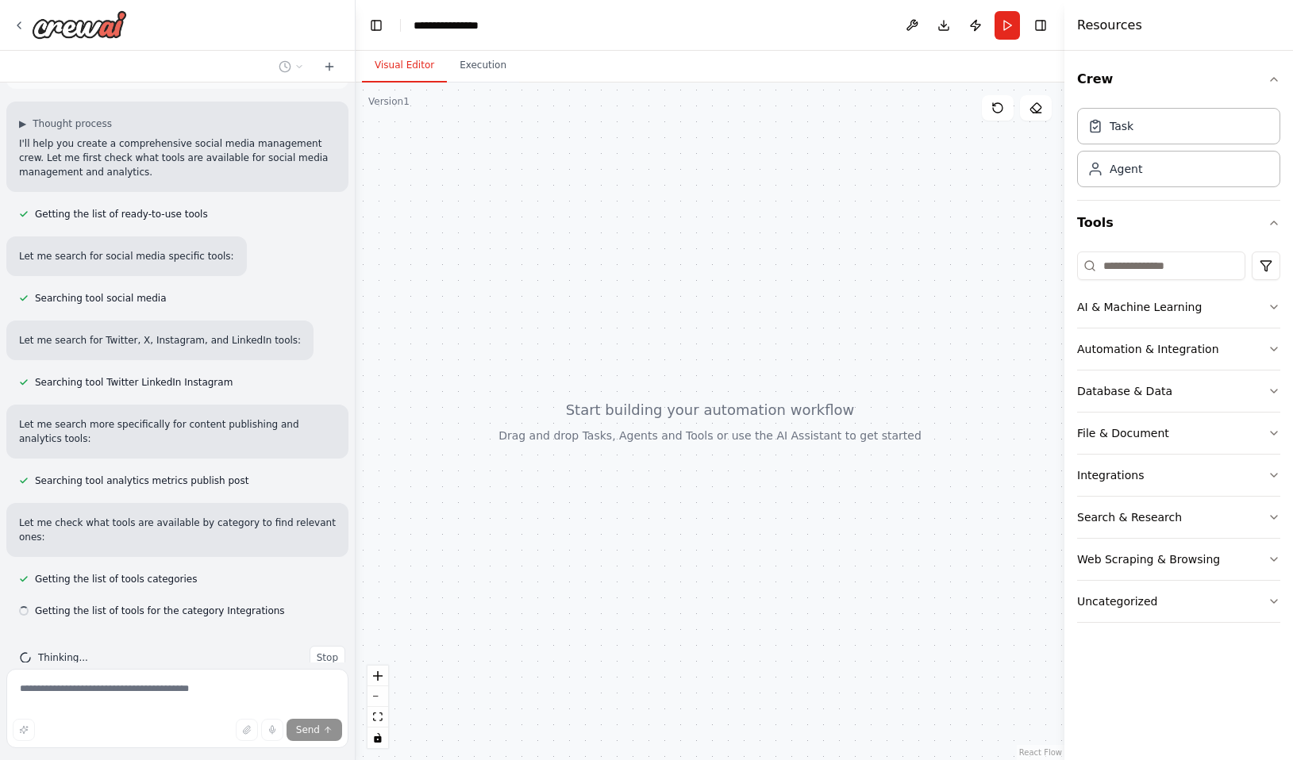
scroll to position [121, 0]
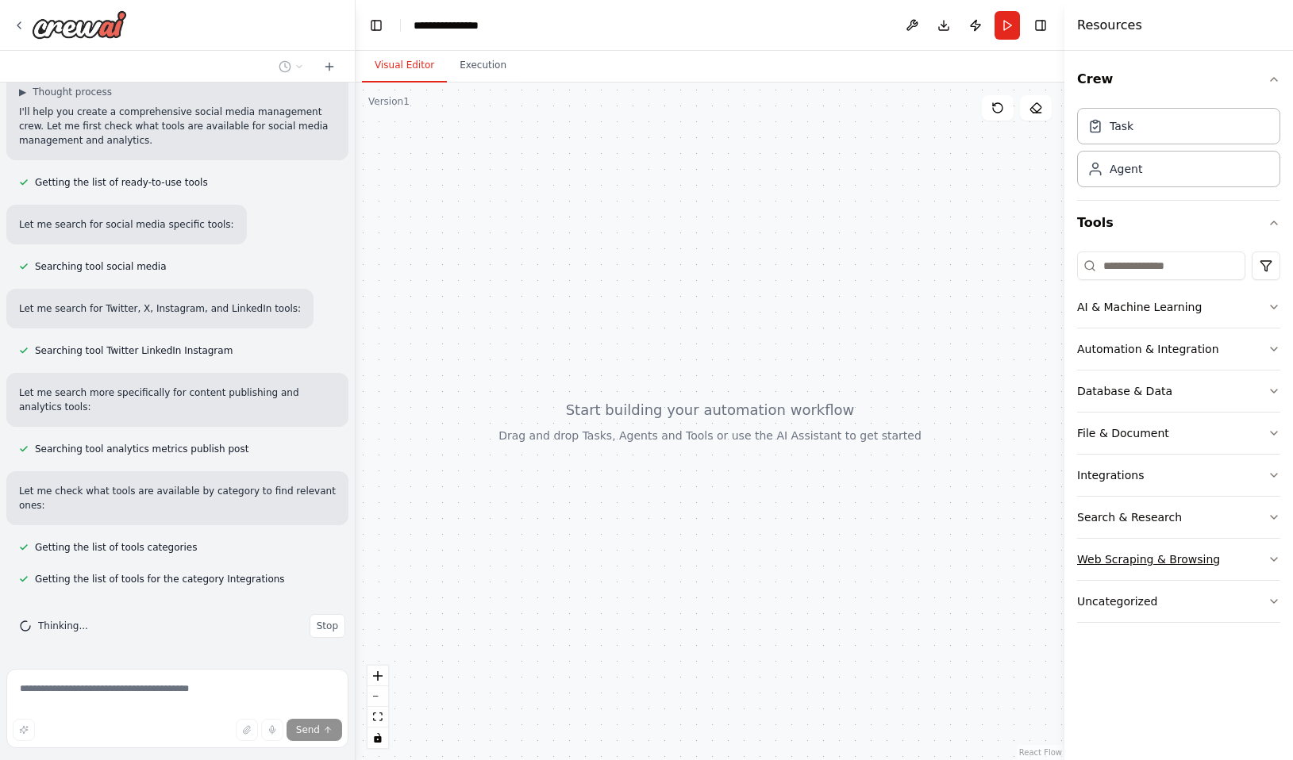
click at [1176, 563] on div "Web Scraping & Browsing" at bounding box center [1148, 560] width 143 height 16
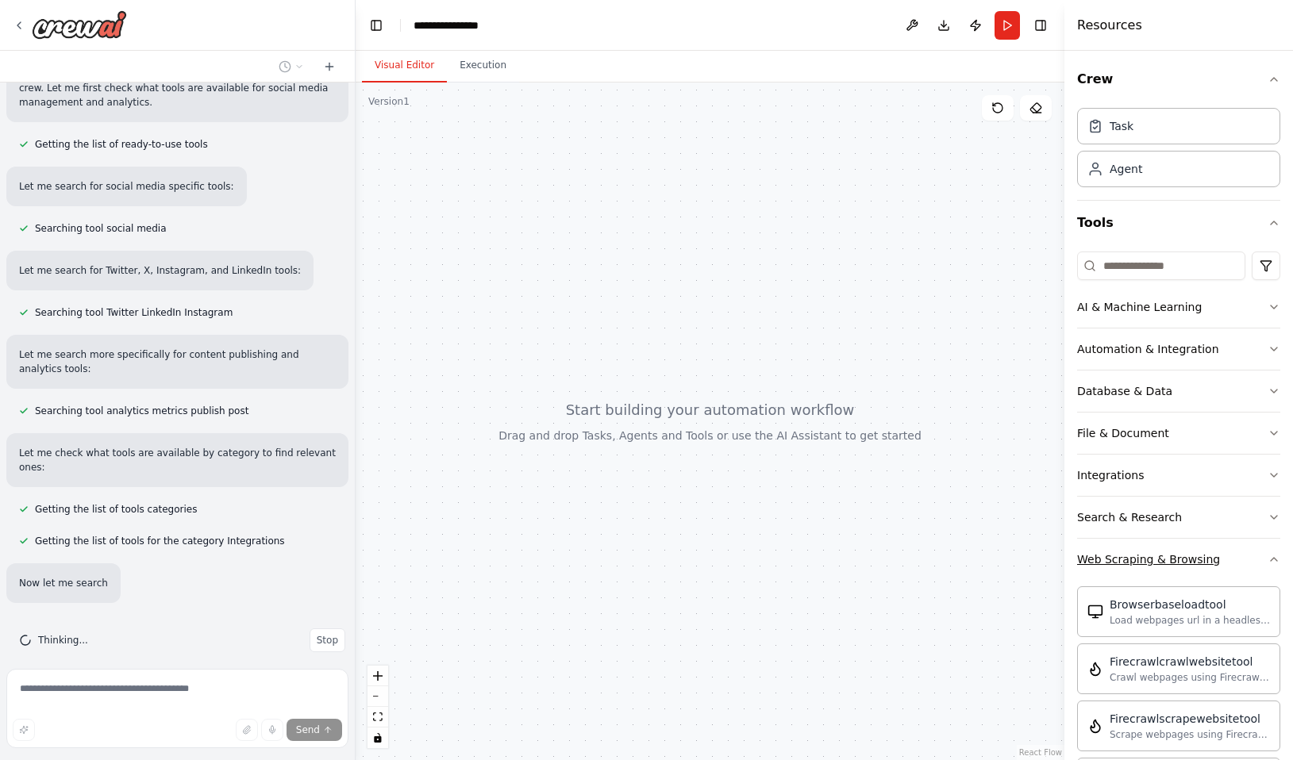
click at [1176, 562] on div "Web Scraping & Browsing" at bounding box center [1148, 560] width 143 height 16
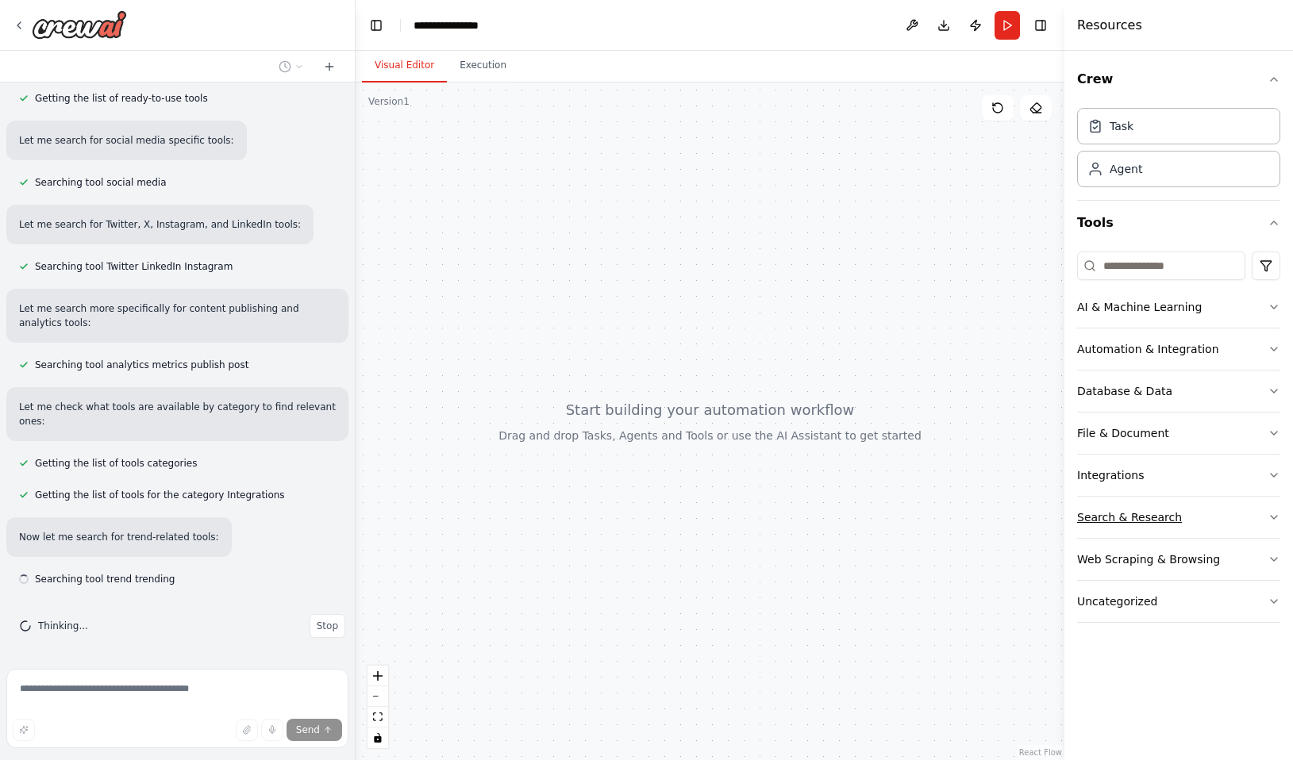
click at [1157, 516] on div "Search & Research" at bounding box center [1129, 518] width 105 height 16
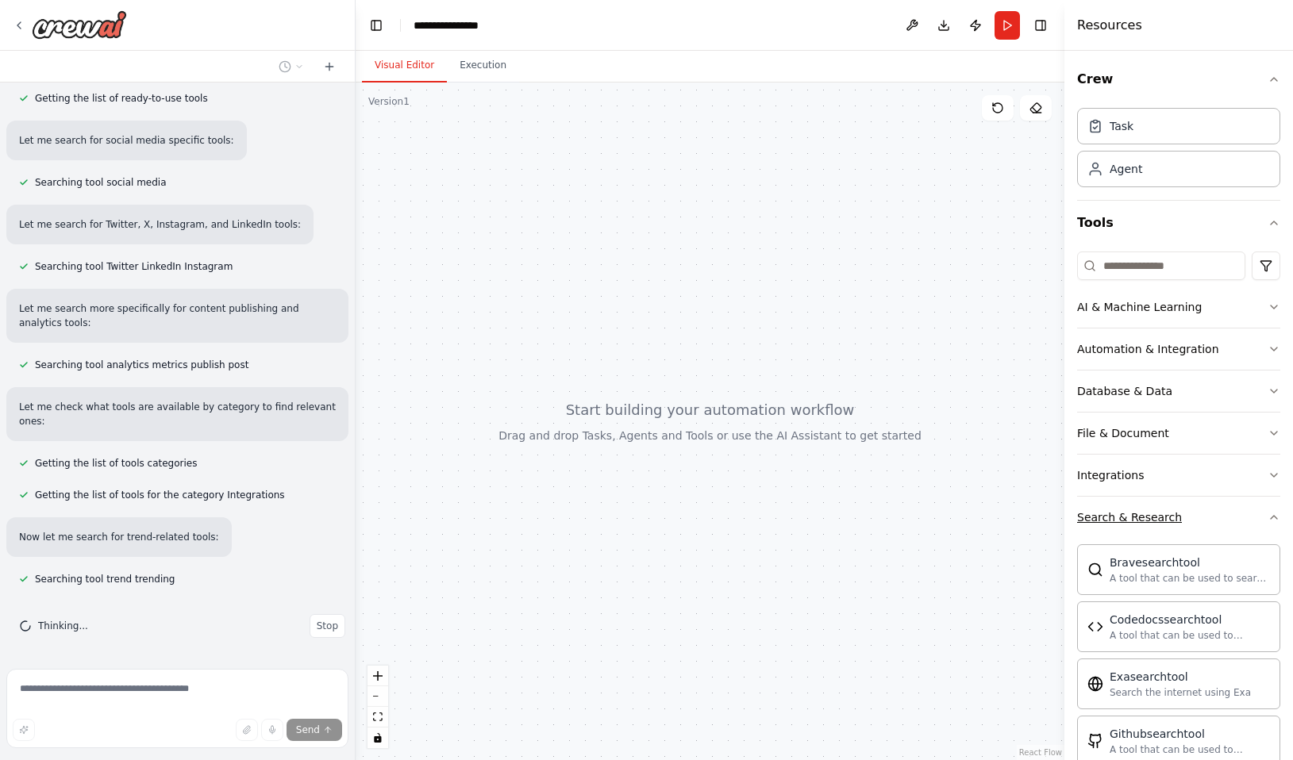
click at [1157, 516] on div "Search & Research" at bounding box center [1129, 518] width 105 height 16
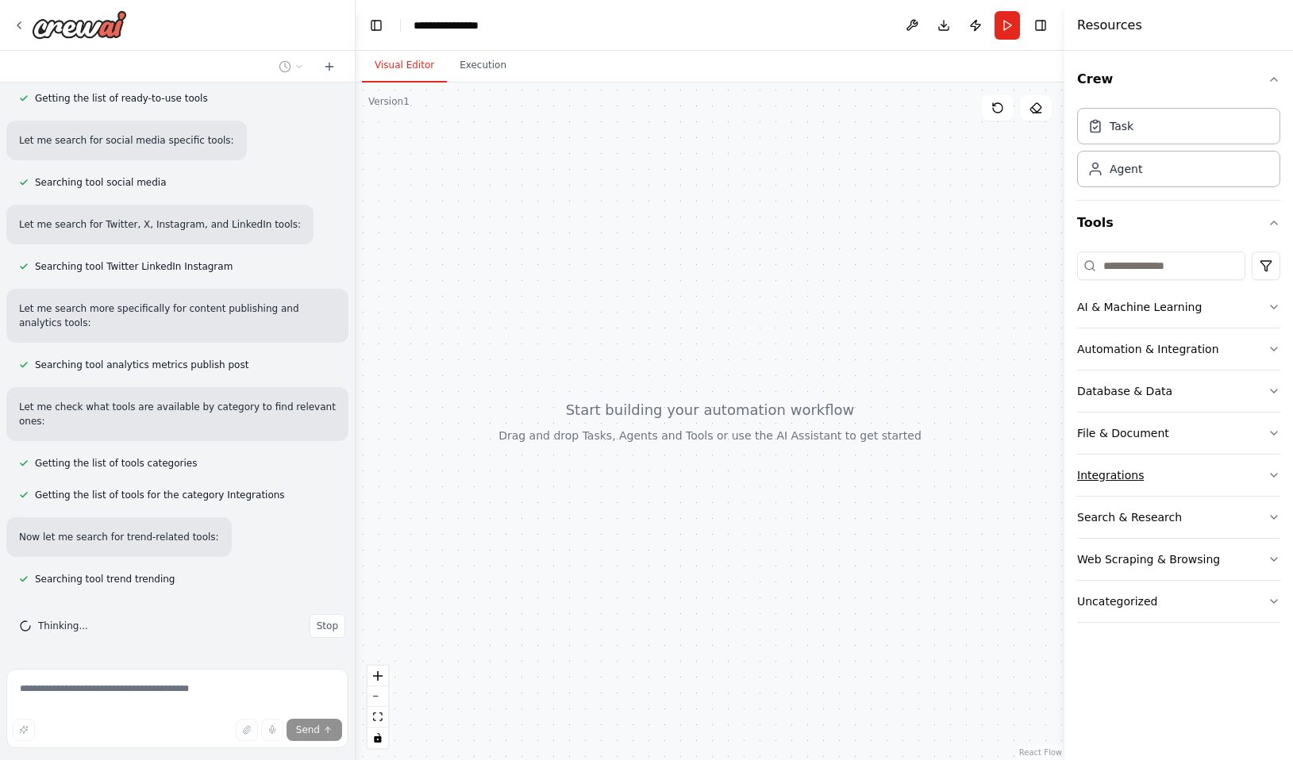
click at [1130, 475] on div "Integrations" at bounding box center [1110, 476] width 67 height 16
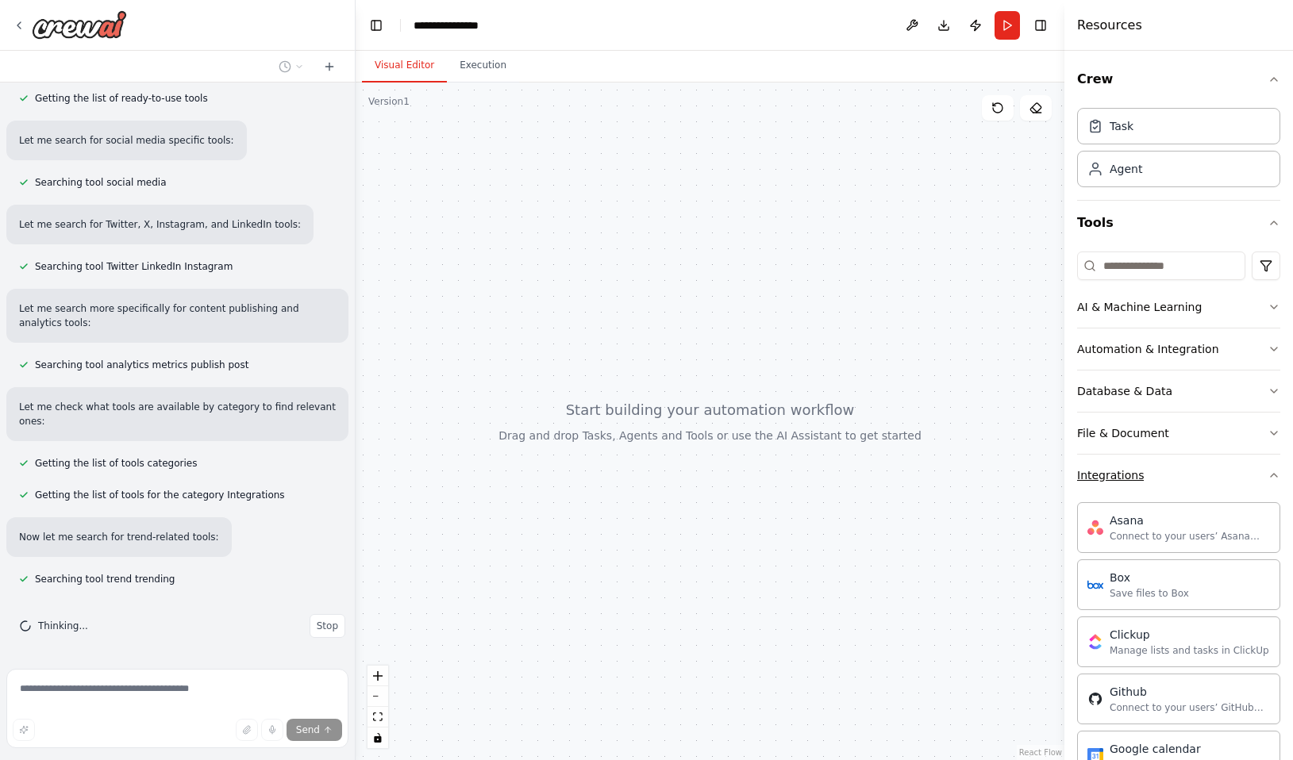
click at [1130, 475] on div "Integrations" at bounding box center [1110, 476] width 67 height 16
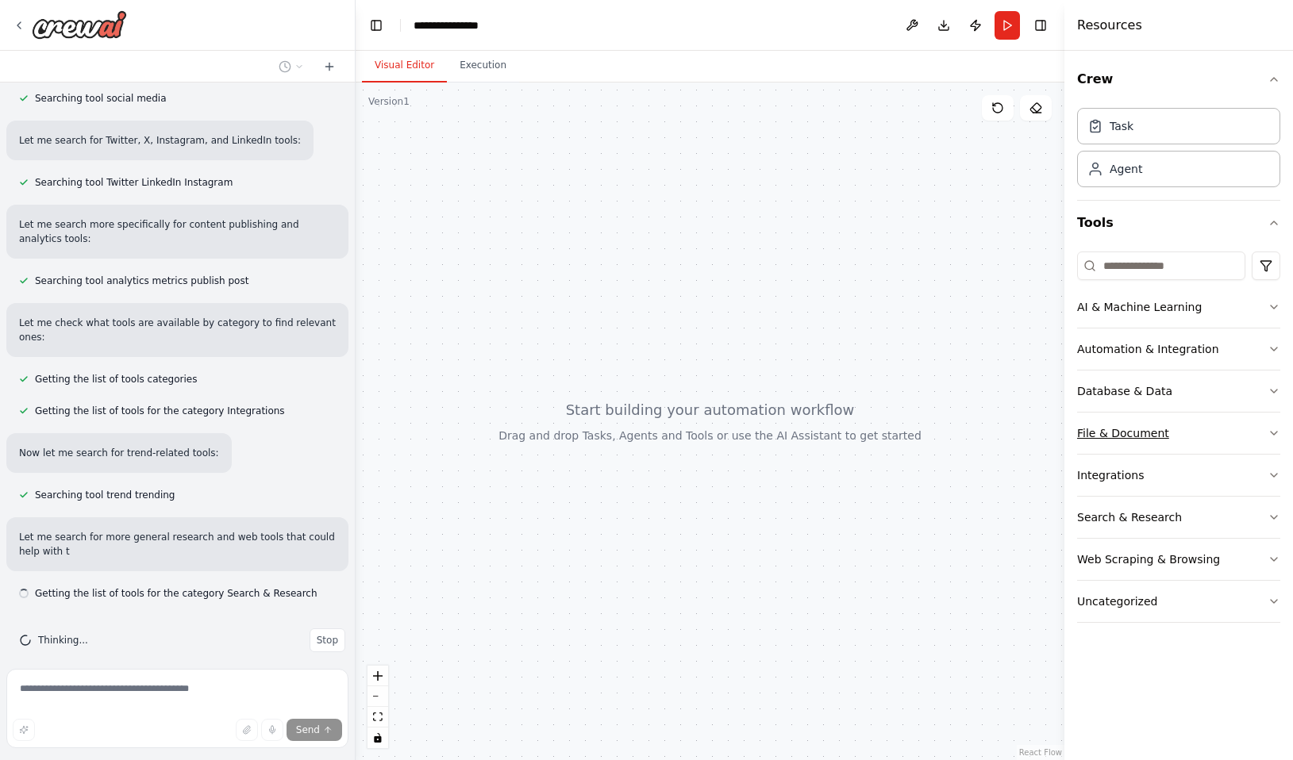
click at [1136, 439] on div "File & Document" at bounding box center [1123, 433] width 92 height 16
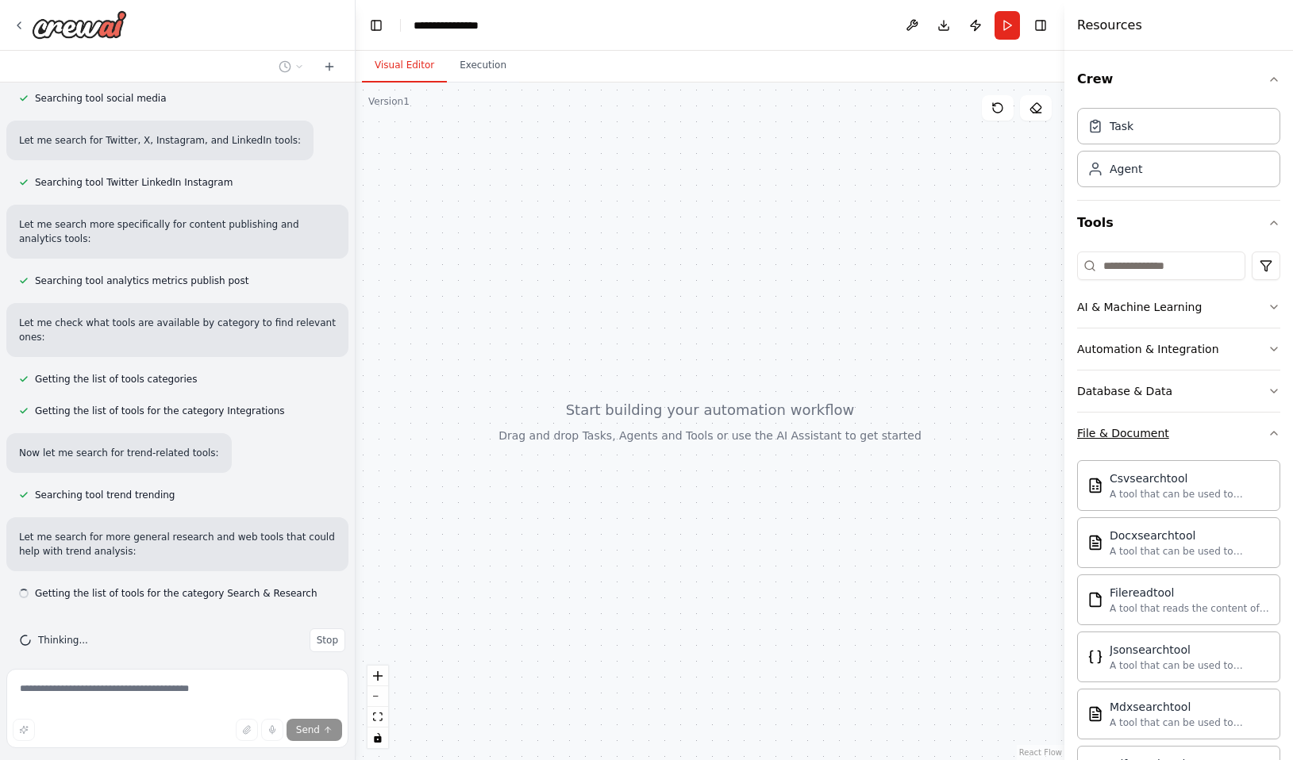
scroll to position [303, 0]
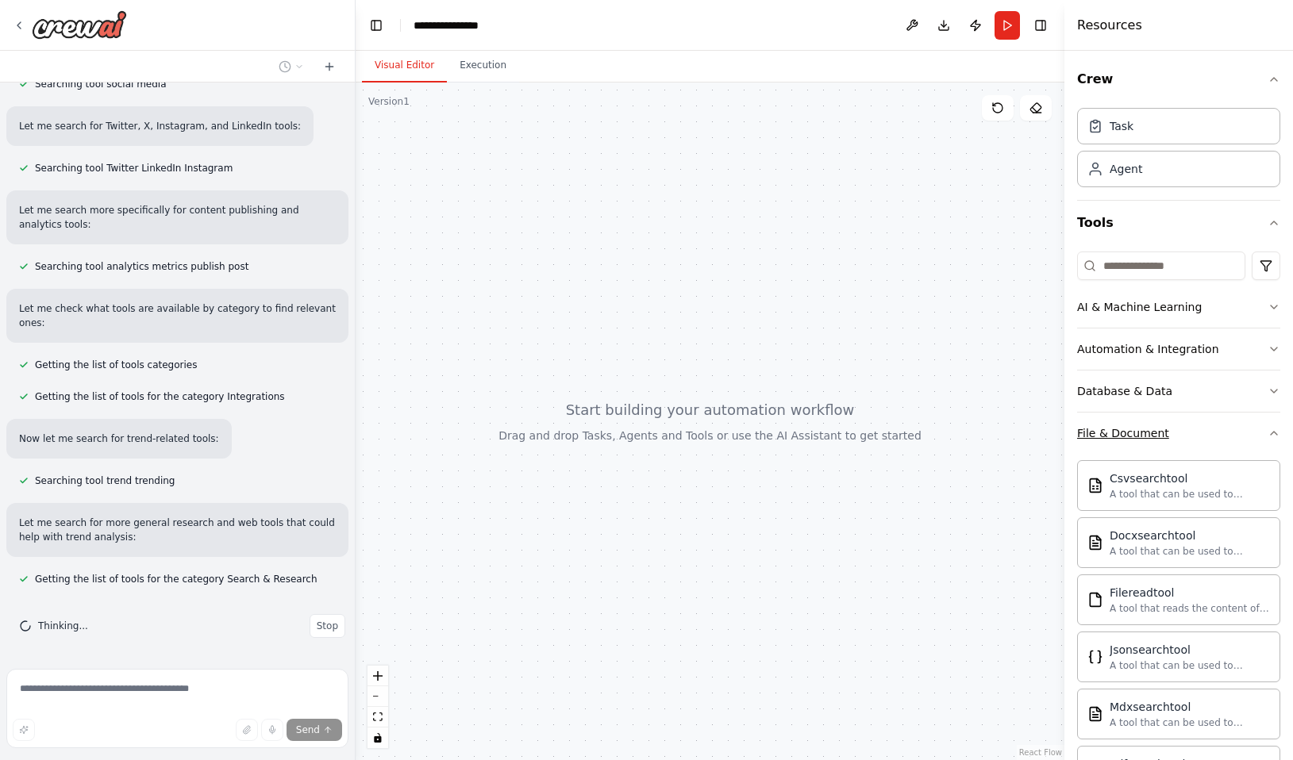
click at [1134, 431] on div "File & Document" at bounding box center [1123, 433] width 92 height 16
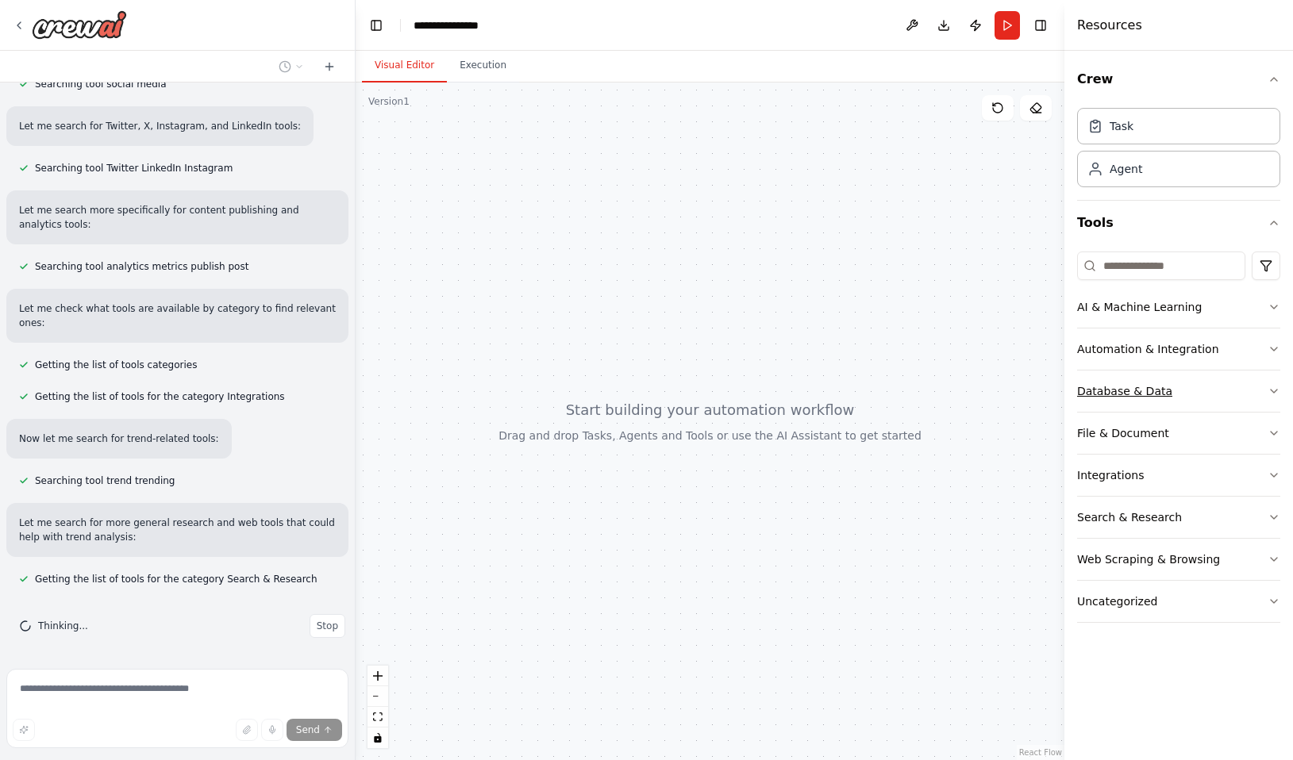
click at [1128, 393] on div "Database & Data" at bounding box center [1124, 391] width 95 height 16
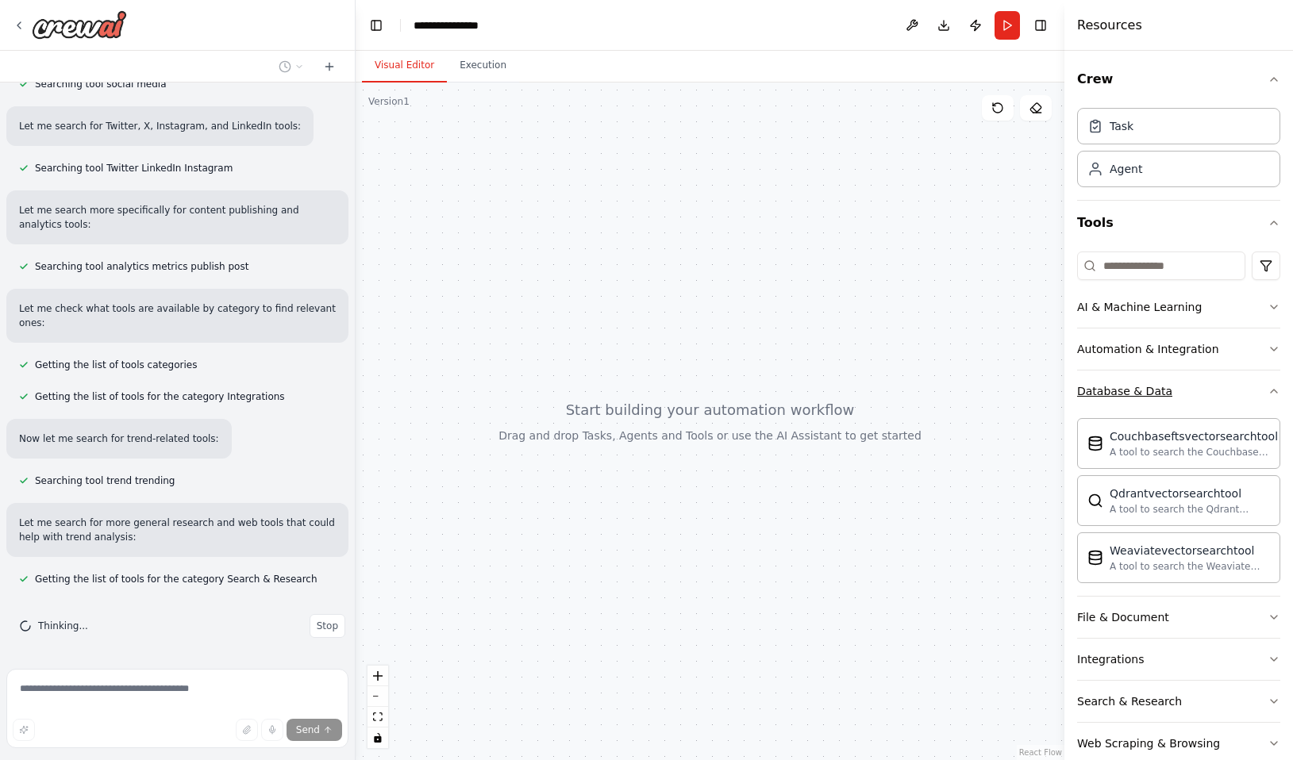
click at [1128, 393] on div "Database & Data" at bounding box center [1124, 391] width 95 height 16
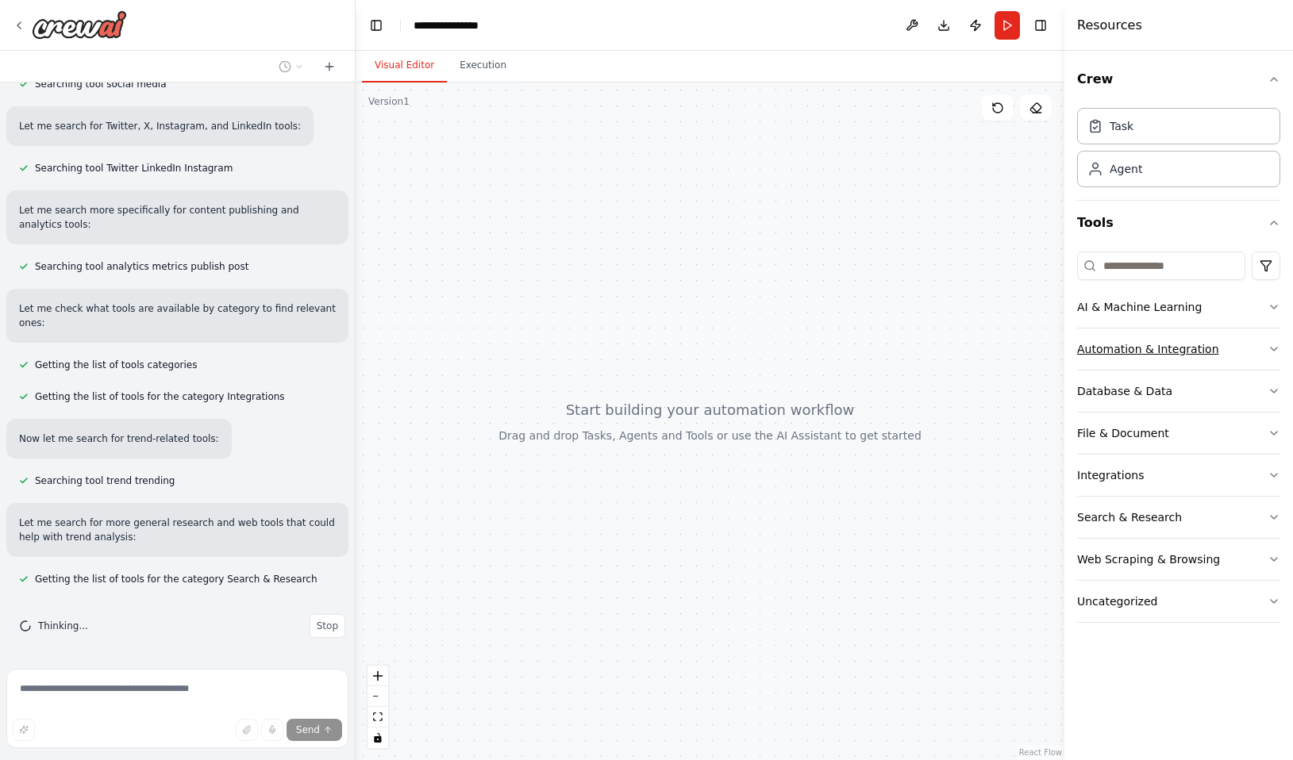
click at [1115, 352] on div "Automation & Integration" at bounding box center [1148, 349] width 142 height 16
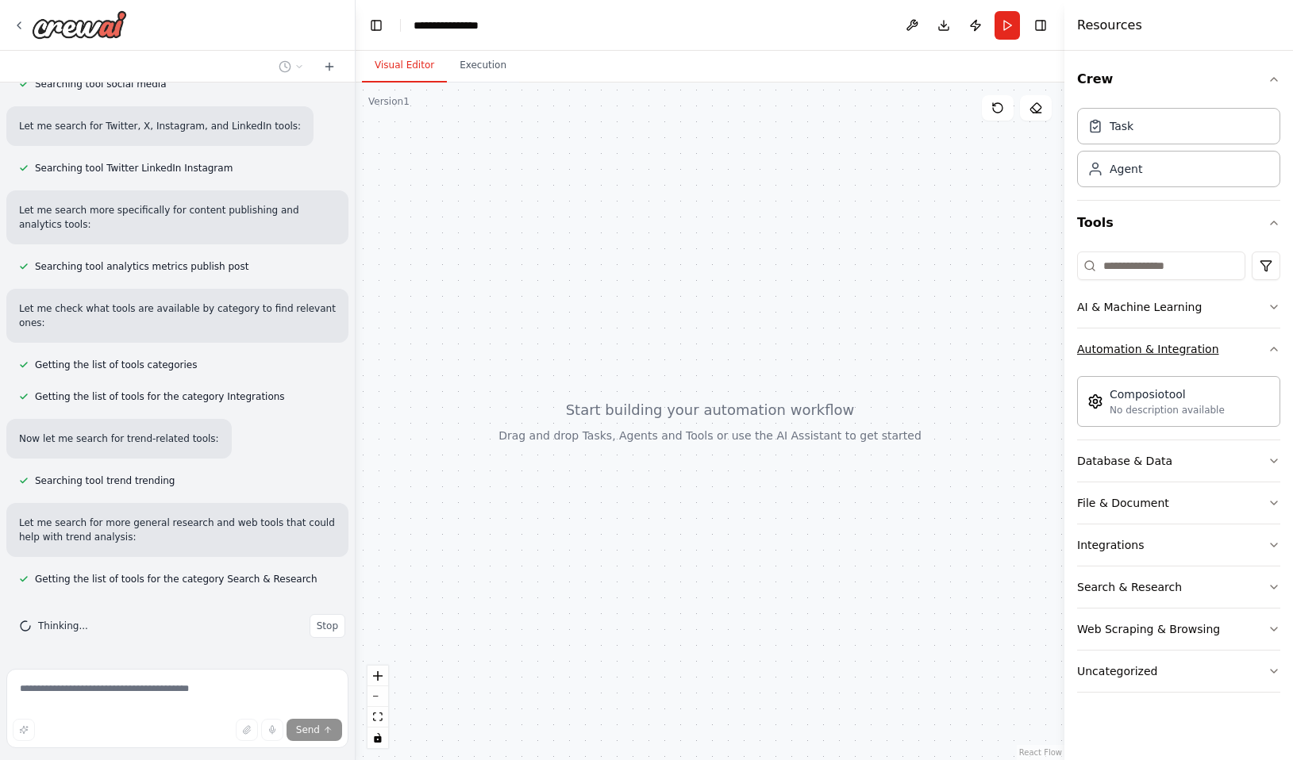
click at [1115, 352] on div "Automation & Integration" at bounding box center [1148, 349] width 142 height 16
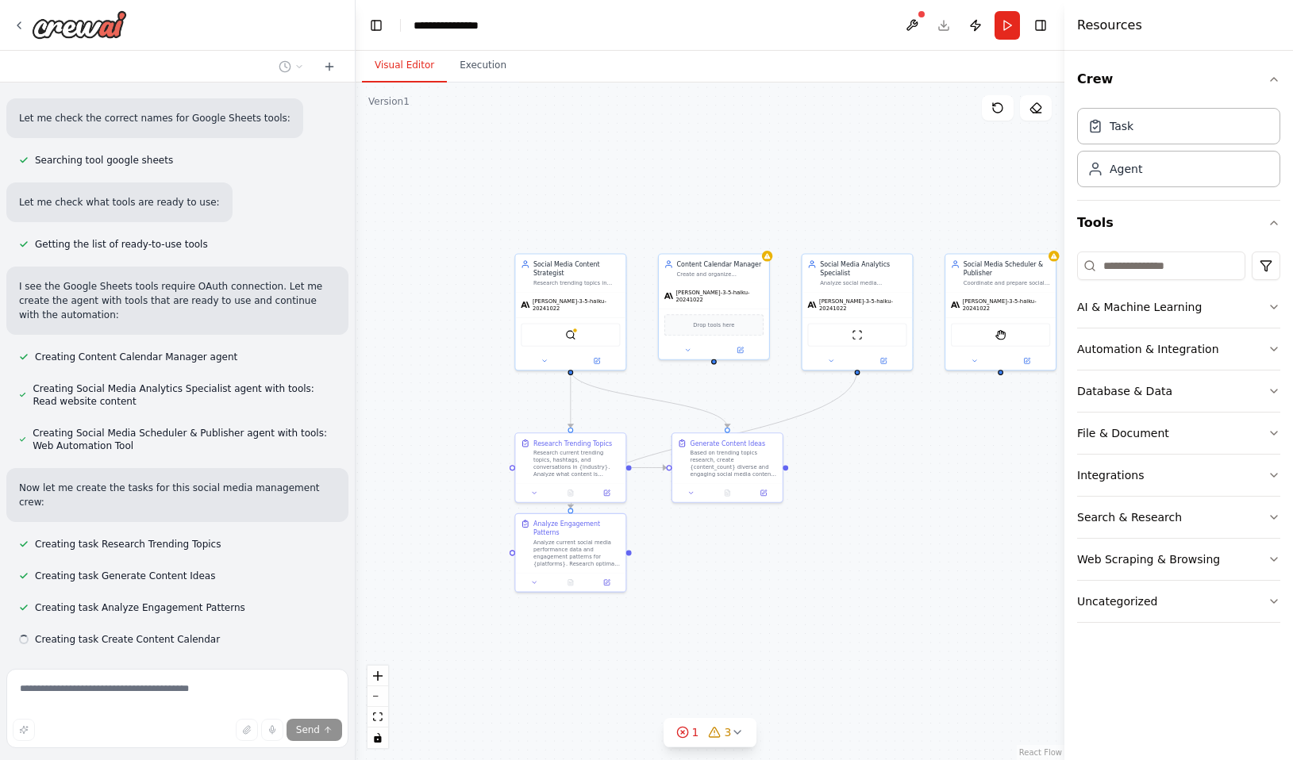
scroll to position [1124, 0]
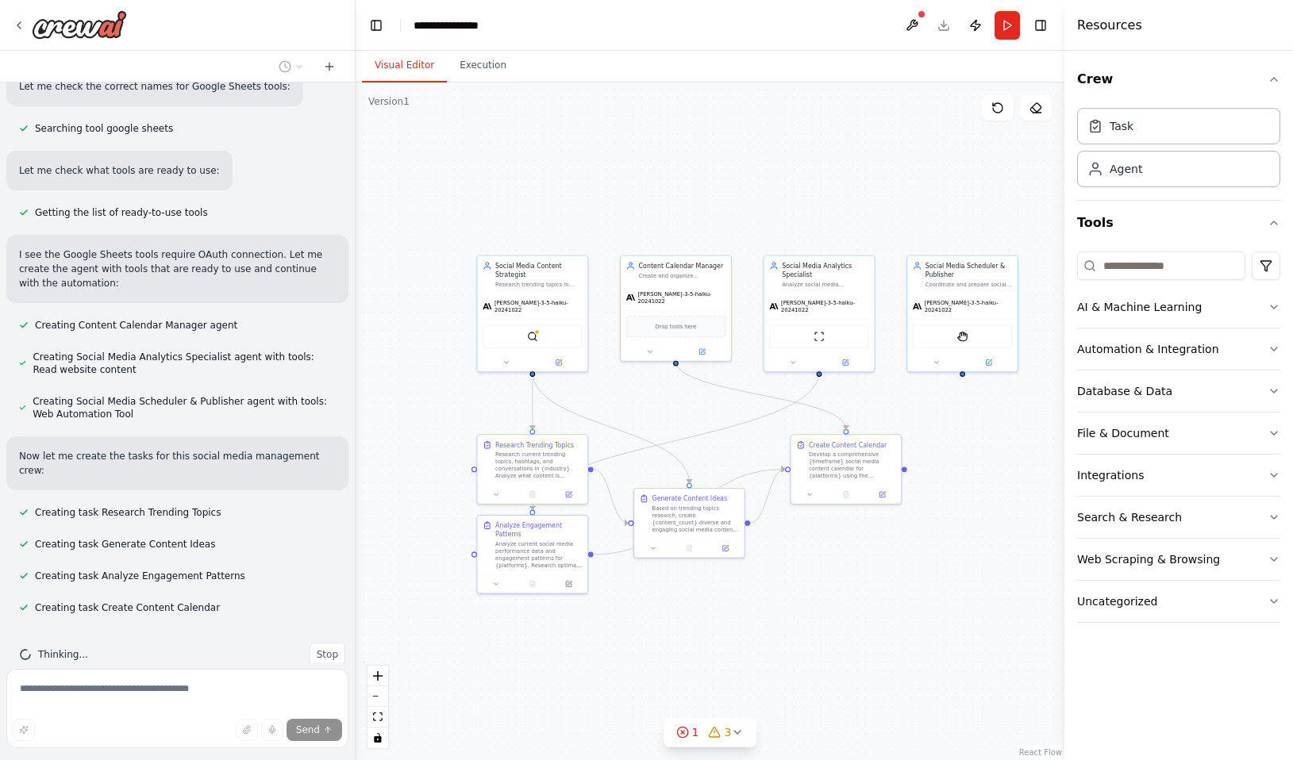
drag, startPoint x: 886, startPoint y: 454, endPoint x: 570, endPoint y: 421, distance: 317.7
click at [570, 421] on div ".deletable-edge-delete-btn { width: 20px; height: 20px; border: 0px solid #ffff…" at bounding box center [710, 422] width 709 height 678
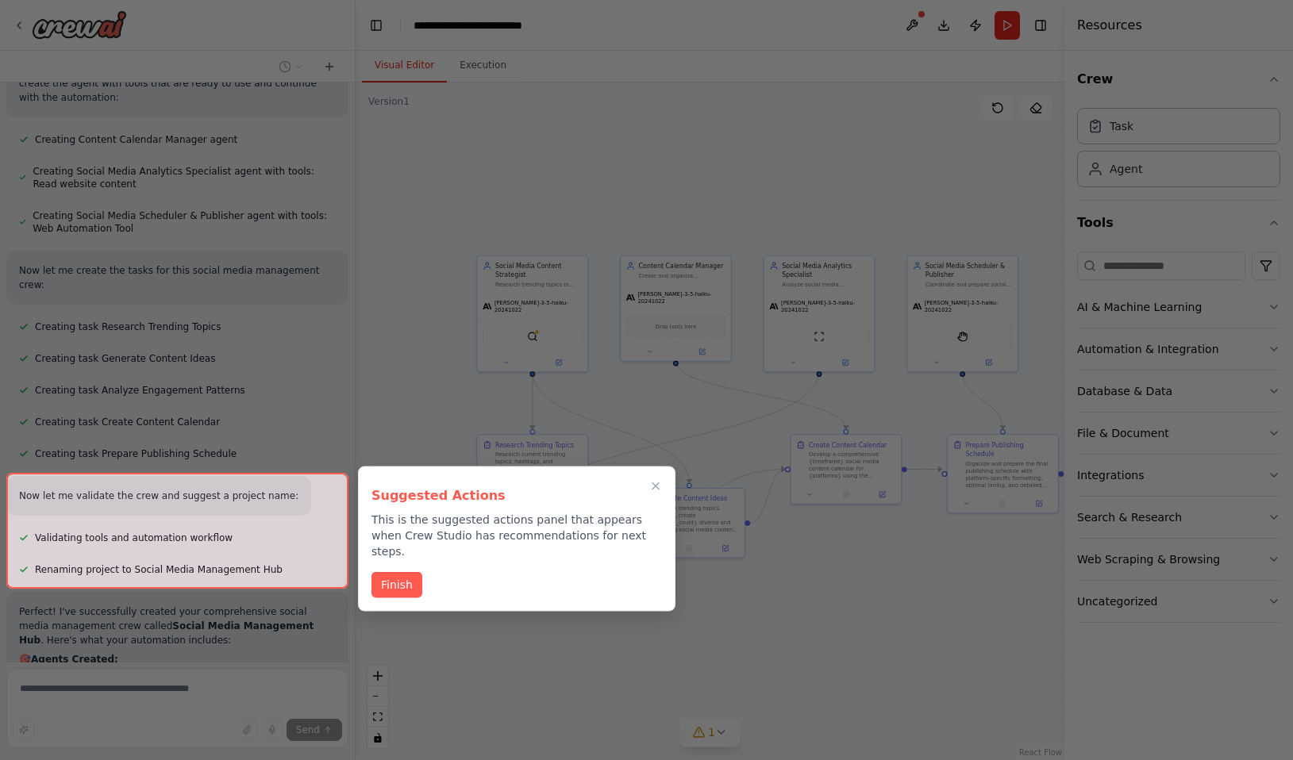
scroll to position [2072, 0]
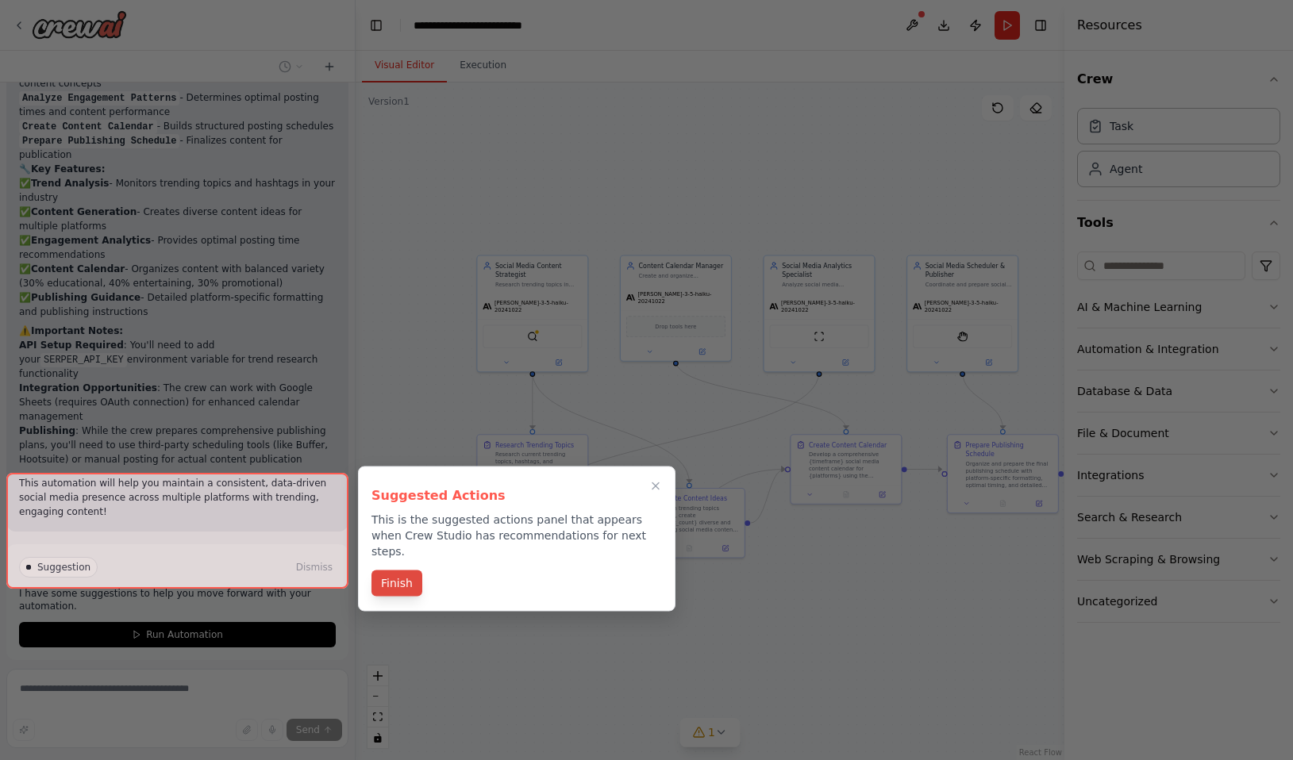
click at [395, 571] on button "Finish" at bounding box center [396, 584] width 51 height 26
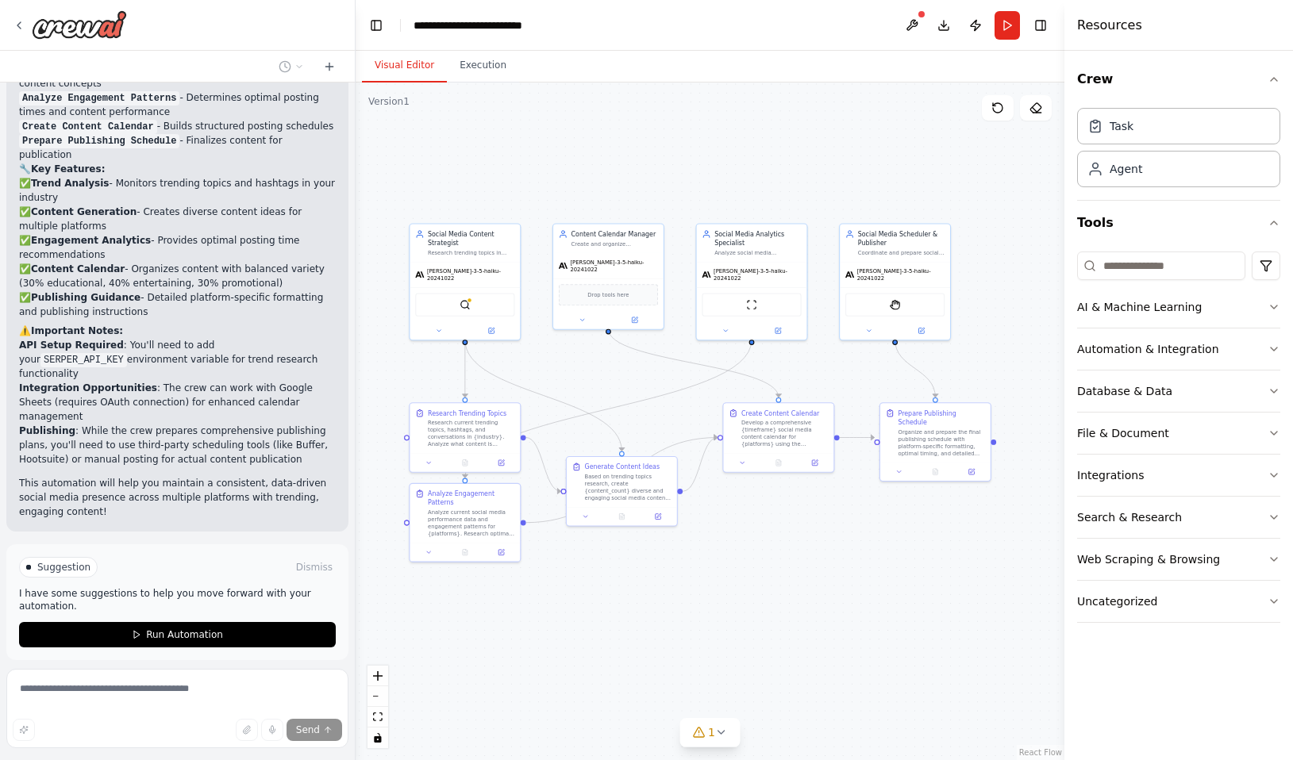
drag, startPoint x: 868, startPoint y: 572, endPoint x: 801, endPoint y: 541, distance: 74.2
click at [801, 541] on div ".deletable-edge-delete-btn { width: 20px; height: 20px; border: 0px solid #ffff…" at bounding box center [710, 422] width 709 height 678
click at [911, 21] on button at bounding box center [911, 25] width 25 height 29
click at [914, 25] on div at bounding box center [911, 25] width 25 height 29
